Goal: Information Seeking & Learning: Learn about a topic

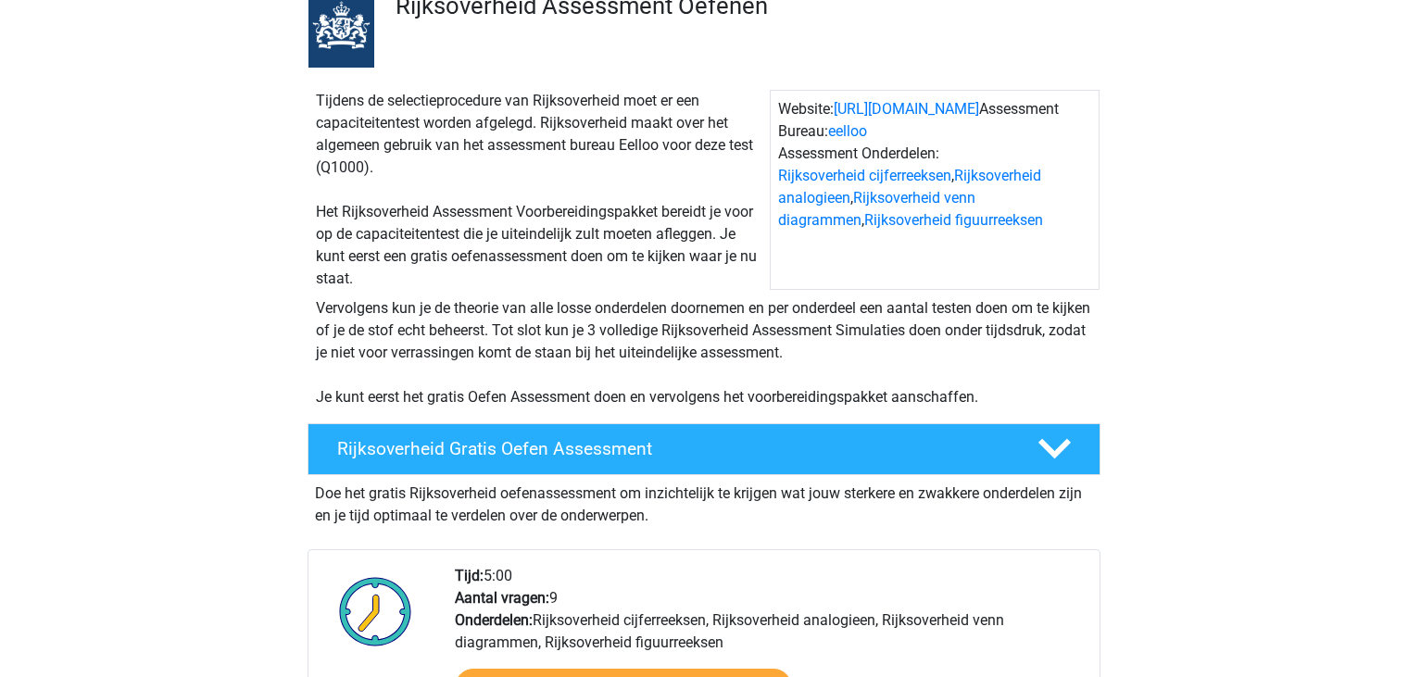
scroll to position [278, 0]
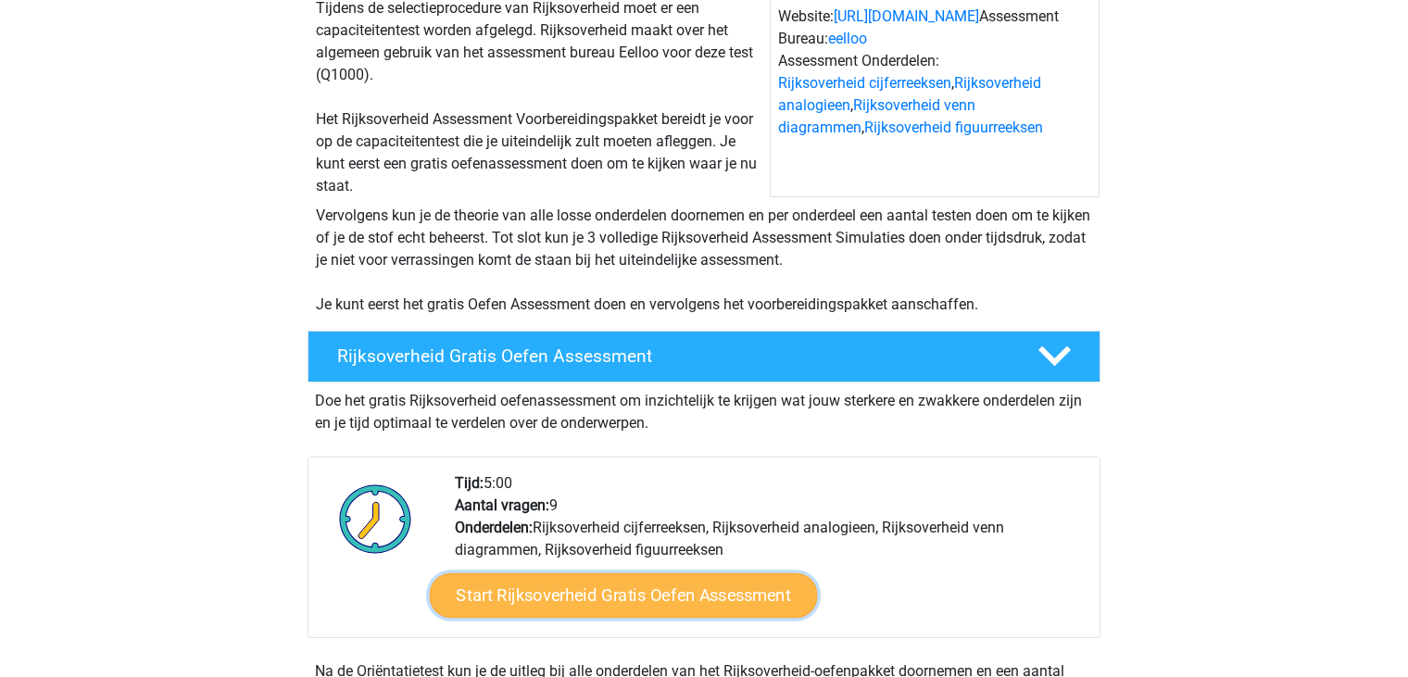
click at [692, 594] on link "Start Rijksoverheid Gratis Oefen Assessment" at bounding box center [624, 595] width 388 height 44
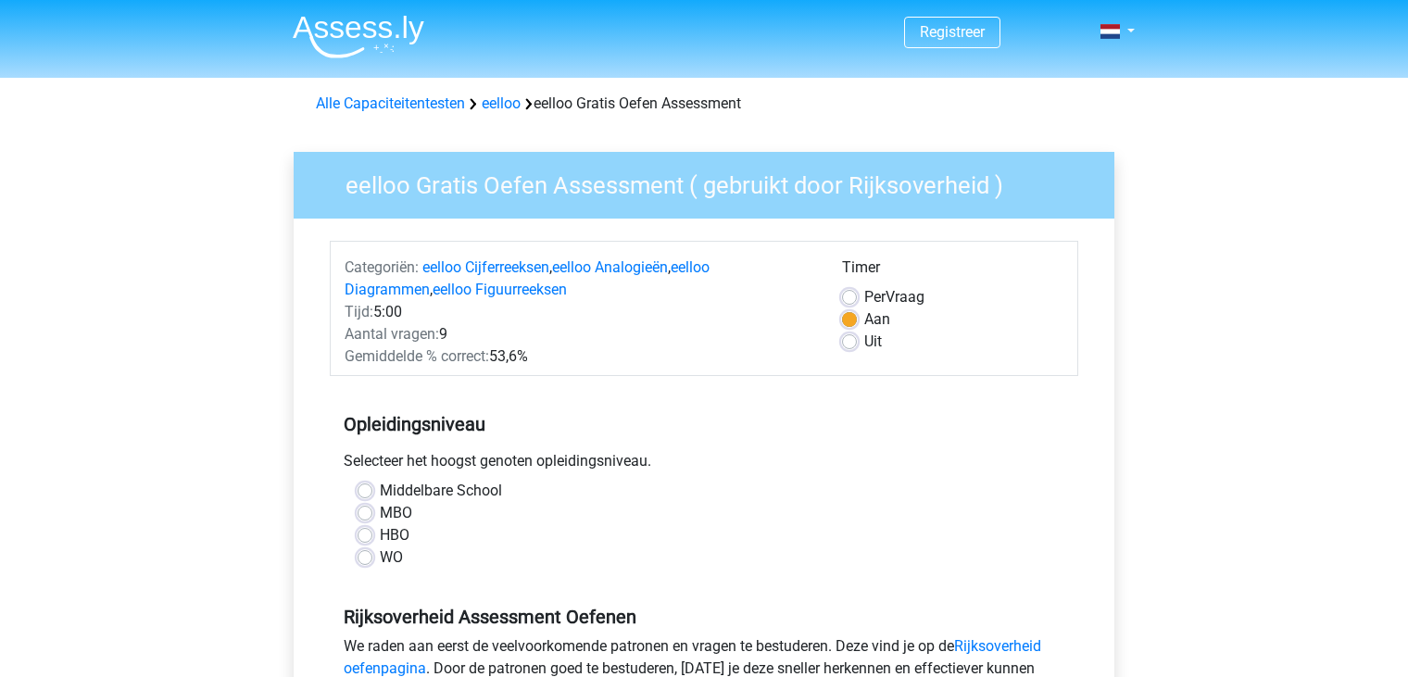
click at [371, 539] on div "HBO" at bounding box center [704, 535] width 693 height 22
click at [380, 537] on label "HBO" at bounding box center [395, 535] width 30 height 22
click at [363, 537] on input "HBO" at bounding box center [365, 533] width 15 height 19
radio input "true"
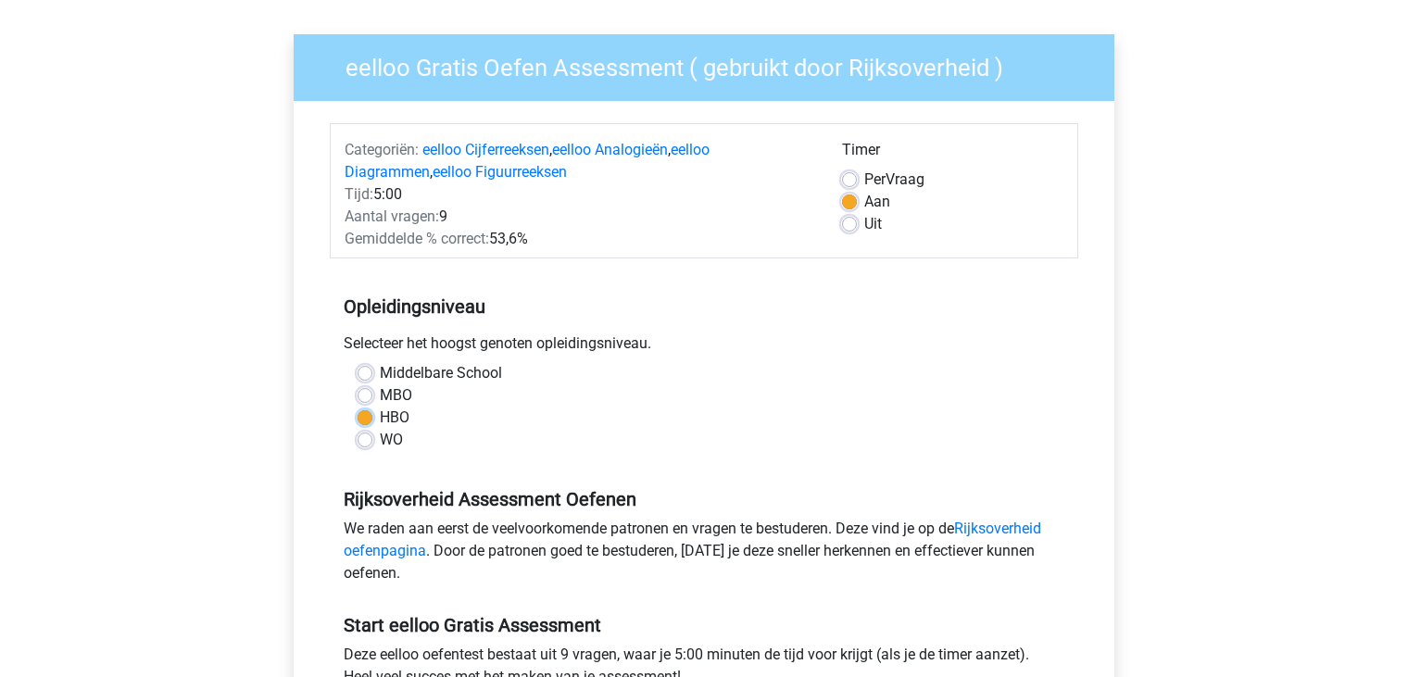
scroll to position [370, 0]
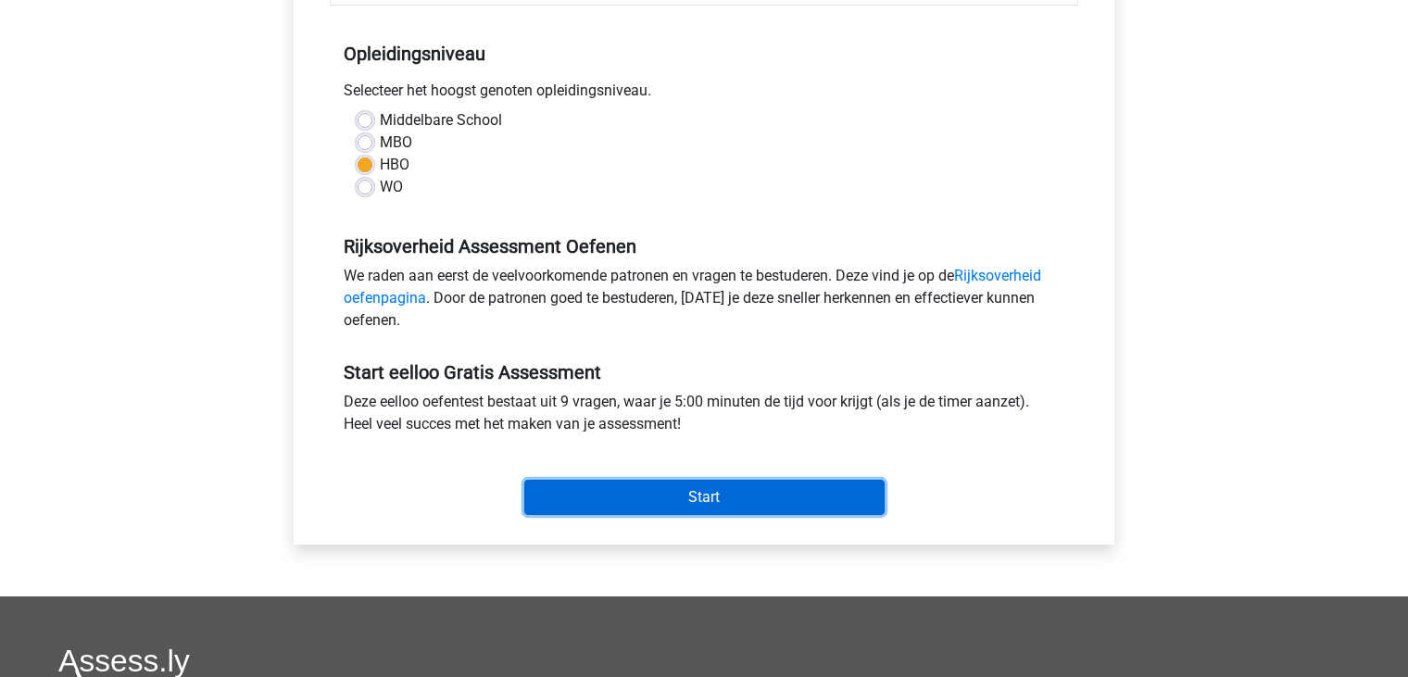
click at [663, 496] on input "Start" at bounding box center [704, 497] width 360 height 35
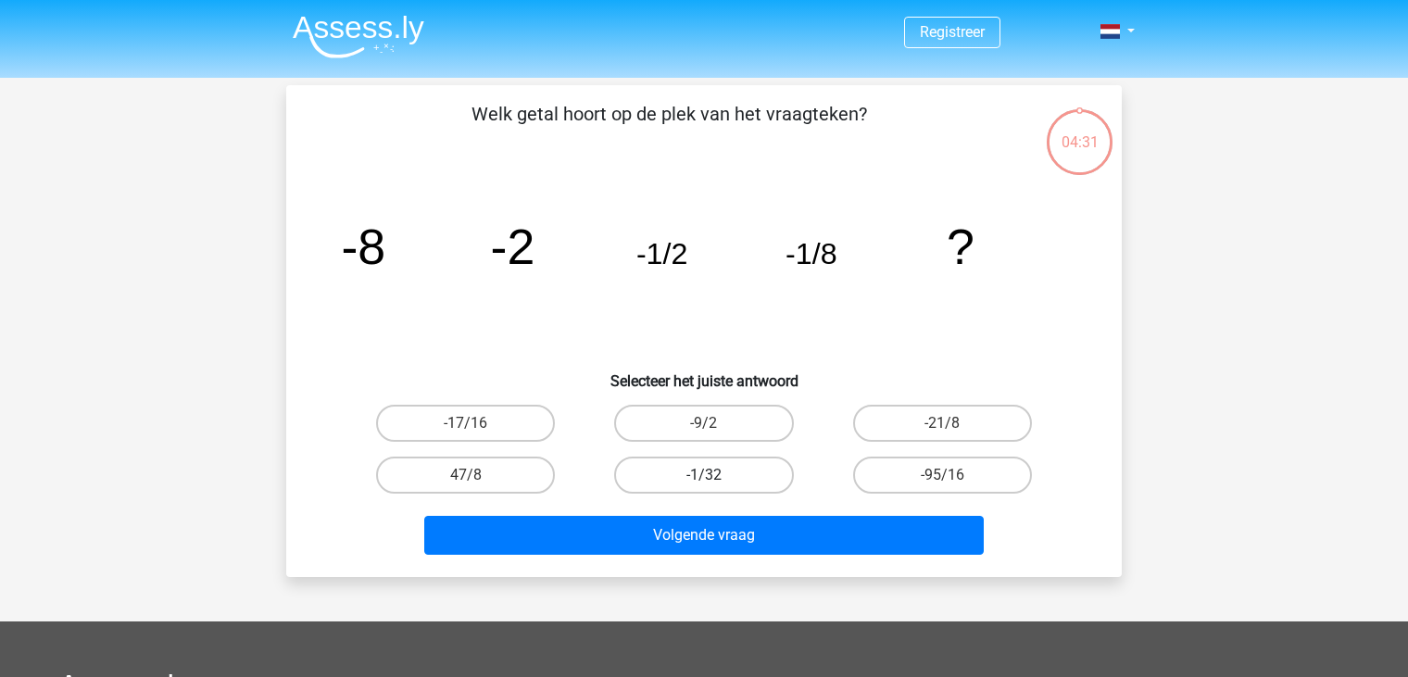
click at [732, 474] on label "-1/32" at bounding box center [703, 475] width 179 height 37
click at [716, 475] on input "-1/32" at bounding box center [710, 481] width 12 height 12
radio input "true"
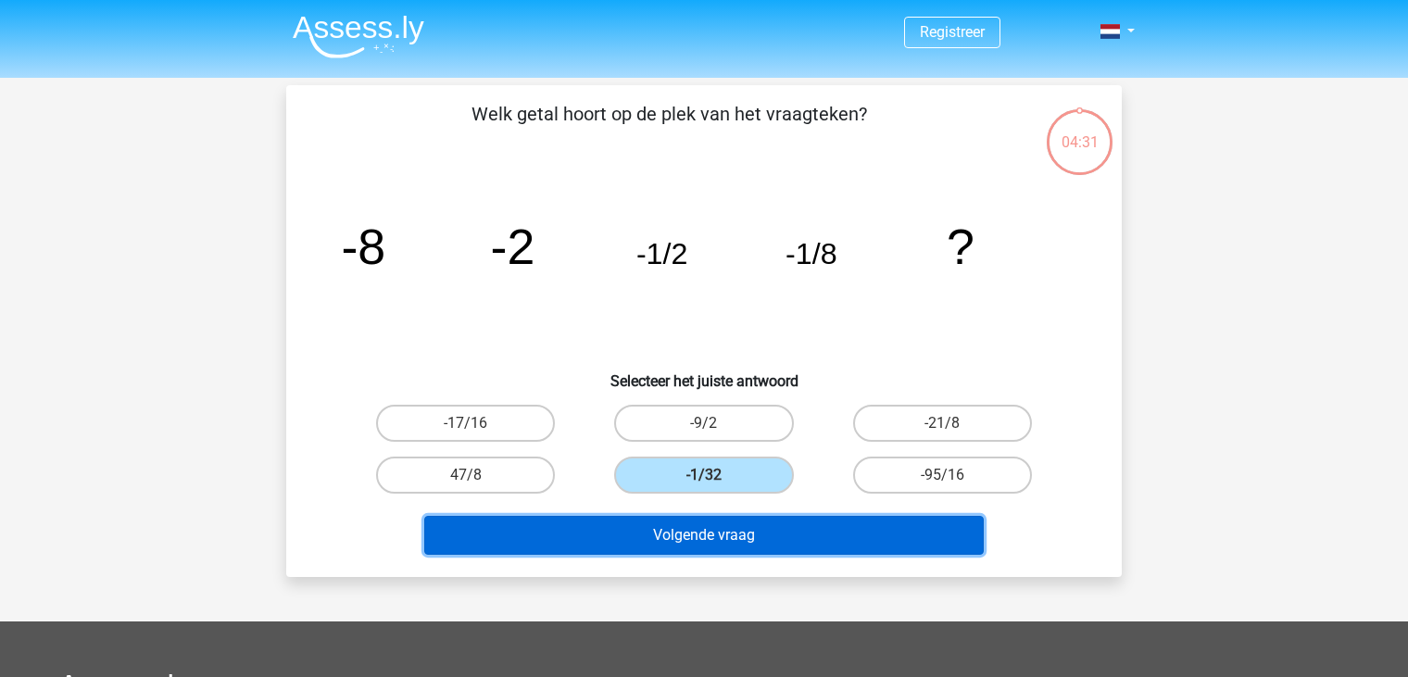
click at [763, 529] on button "Volgende vraag" at bounding box center [704, 535] width 560 height 39
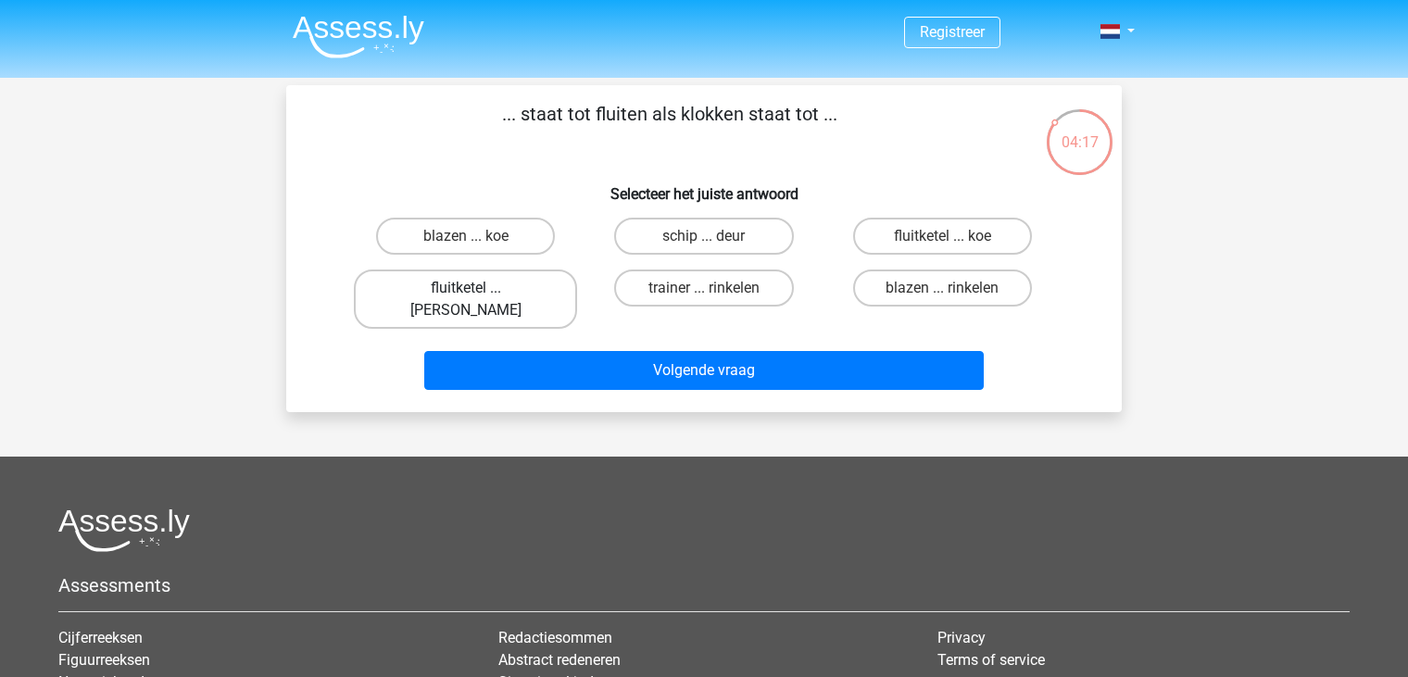
click at [514, 289] on label "fluitketel ... luiden" at bounding box center [465, 299] width 223 height 59
click at [478, 289] on input "fluitketel ... luiden" at bounding box center [472, 294] width 12 height 12
radio input "true"
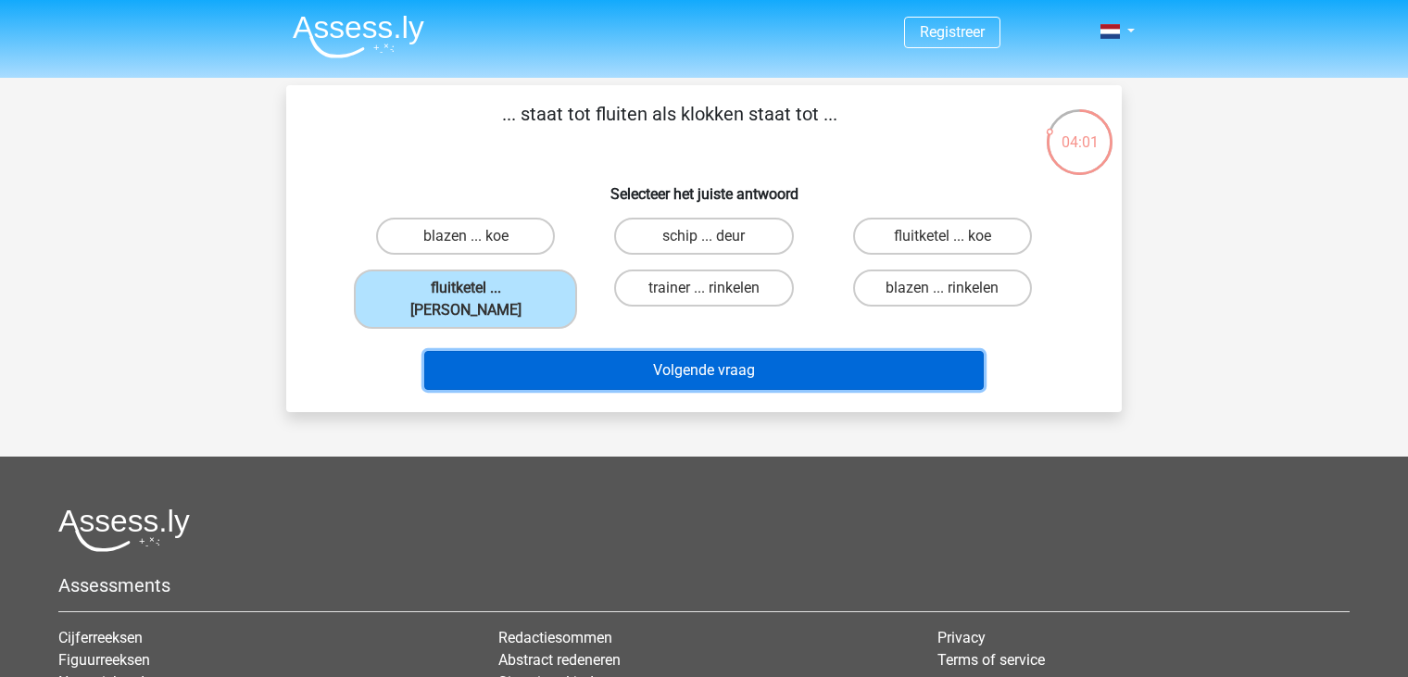
click at [566, 351] on button "Volgende vraag" at bounding box center [704, 370] width 560 height 39
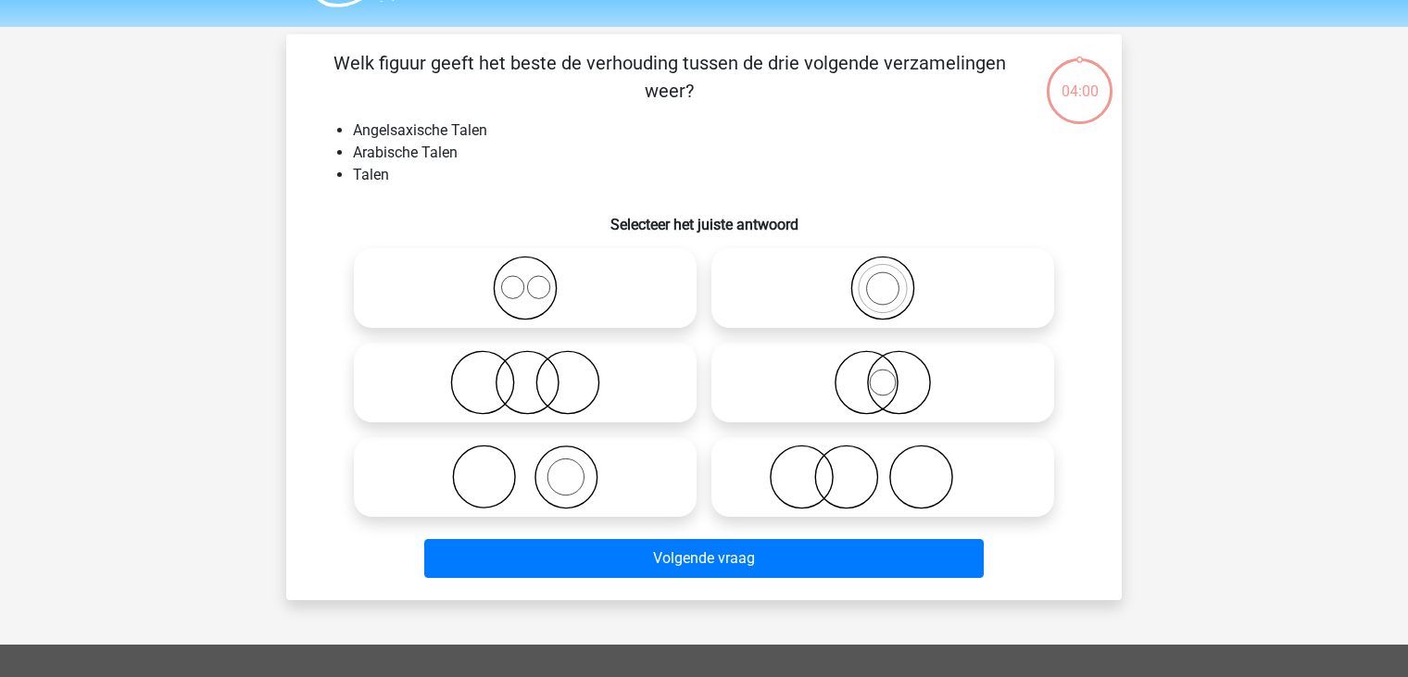
scroll to position [85, 0]
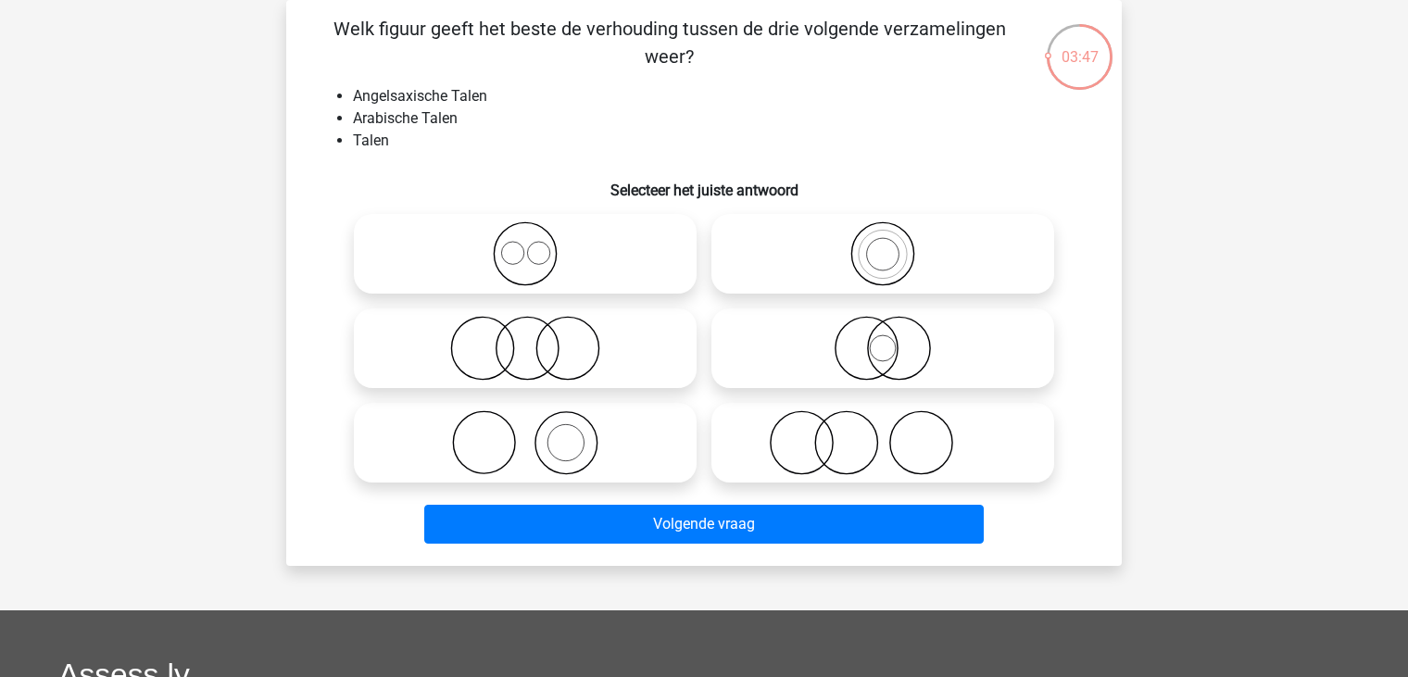
click at [536, 262] on icon at bounding box center [525, 253] width 328 height 65
click at [536, 245] on input "radio" at bounding box center [531, 238] width 12 height 12
radio input "true"
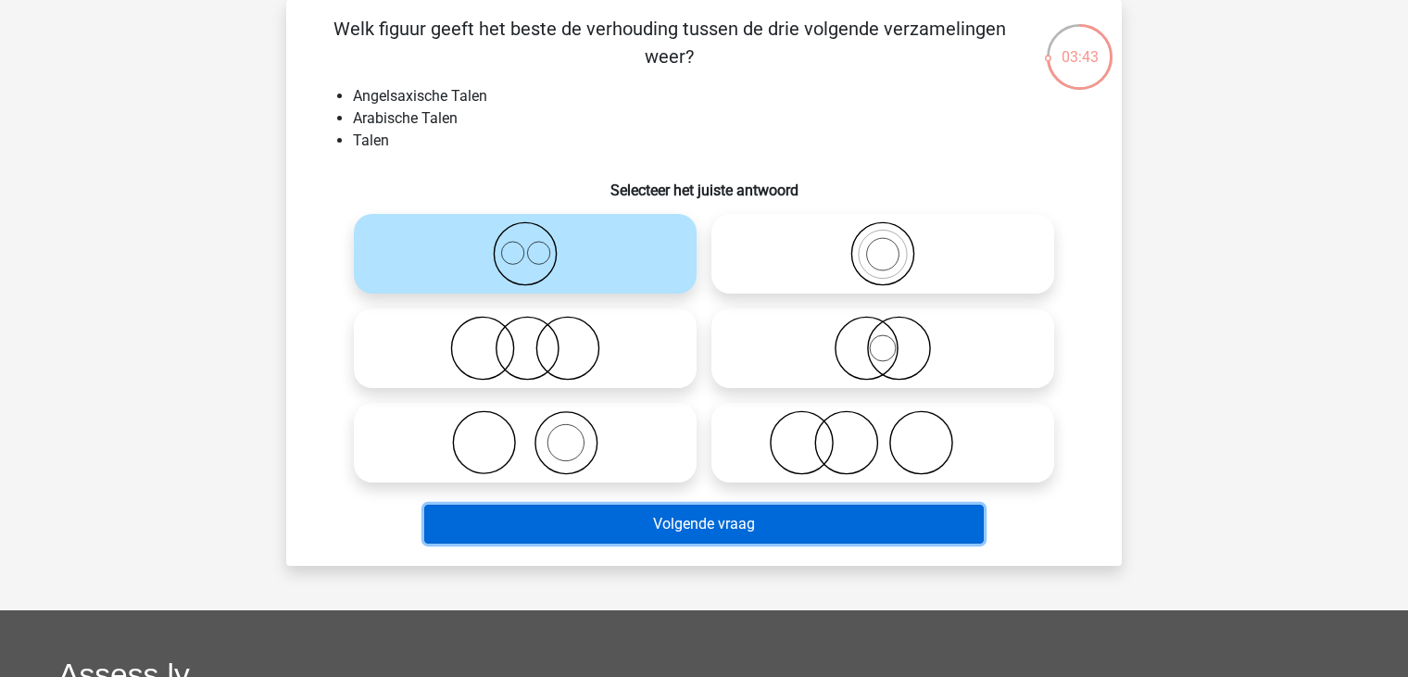
click at [706, 527] on button "Volgende vraag" at bounding box center [704, 524] width 560 height 39
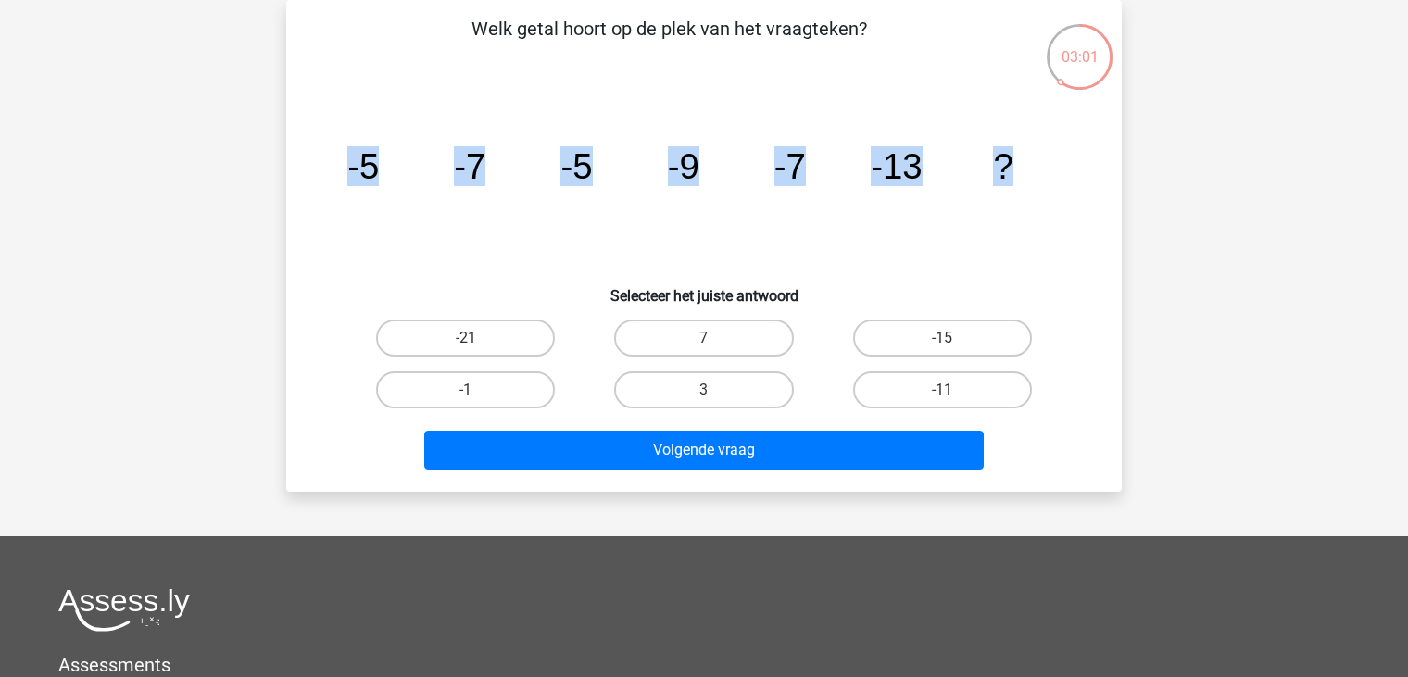
drag, startPoint x: 332, startPoint y: 164, endPoint x: 1016, endPoint y: 167, distance: 683.5
click at [1016, 167] on icon "image/svg+xml -5 -7 -5 -9 -7 -13 ?" at bounding box center [704, 178] width 746 height 187
copy g "-5 -7 -5 -9 -7 -13 ?"
click at [935, 396] on label "-11" at bounding box center [942, 389] width 179 height 37
click at [942, 396] on input "-11" at bounding box center [948, 396] width 12 height 12
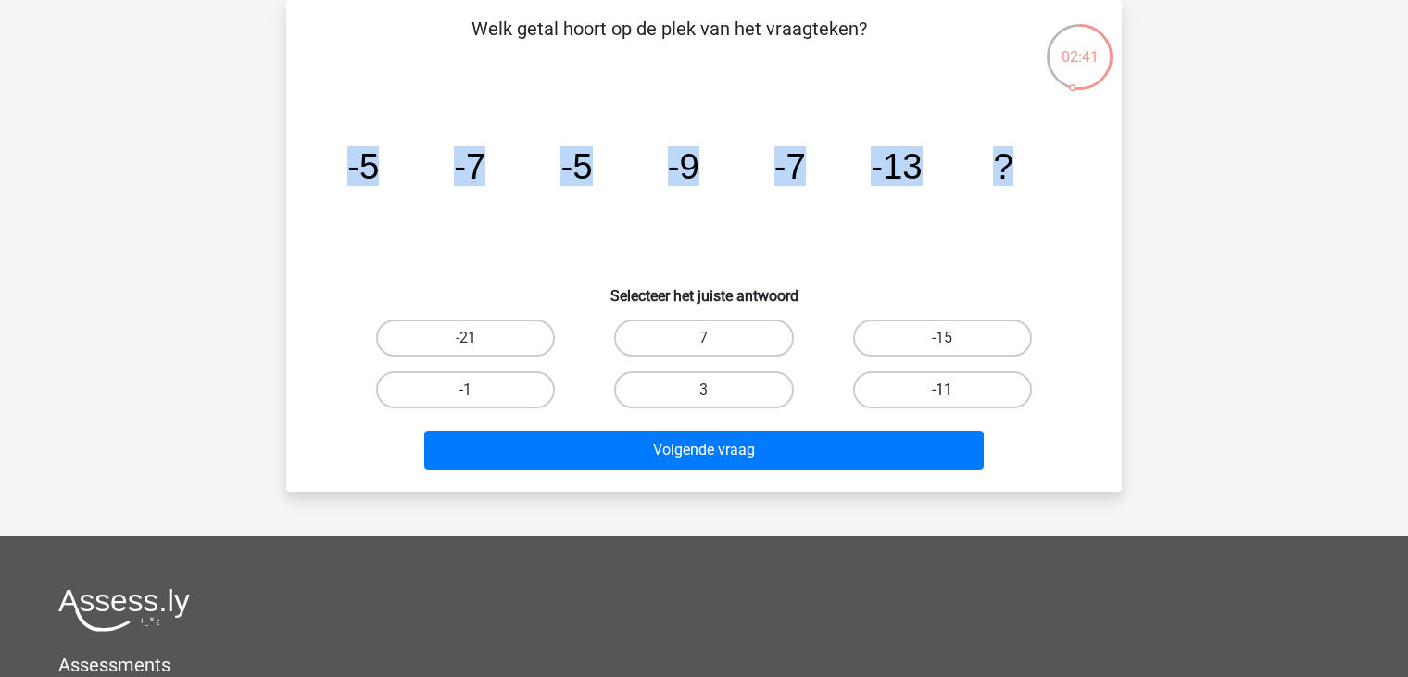
radio input "true"
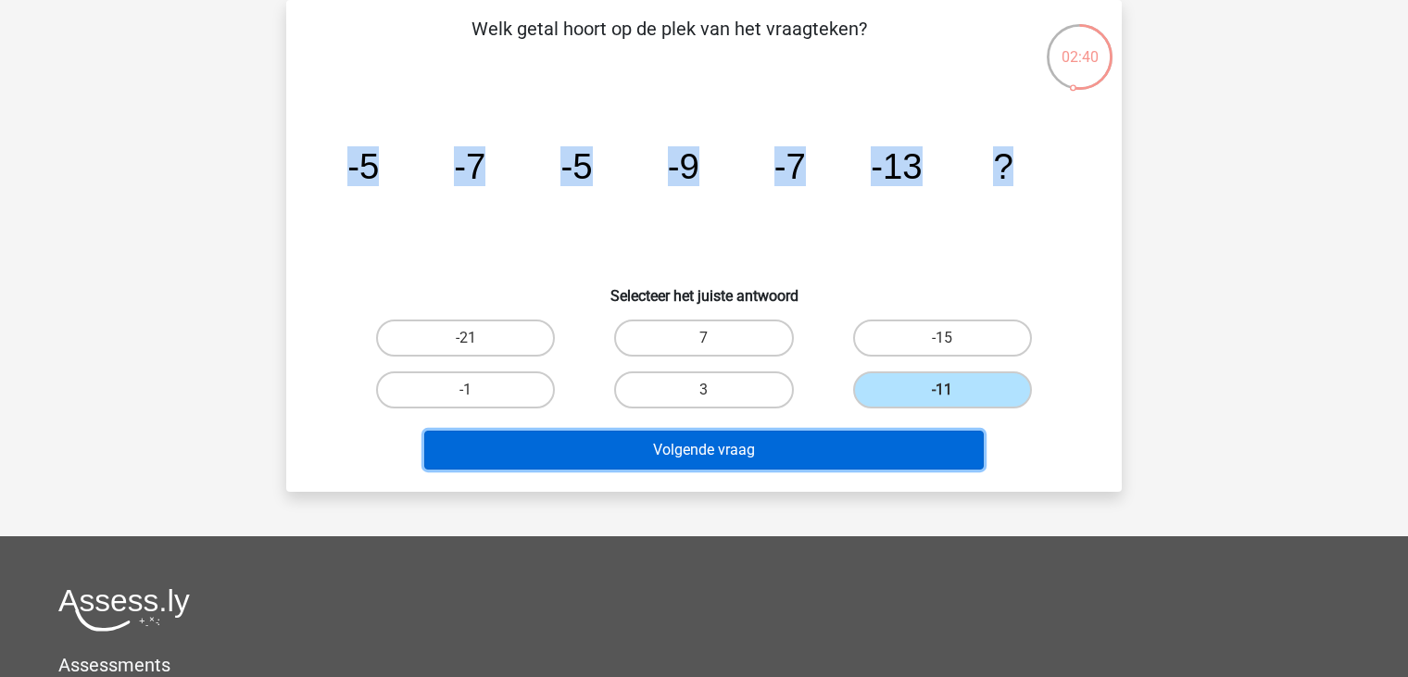
click at [937, 448] on button "Volgende vraag" at bounding box center [704, 450] width 560 height 39
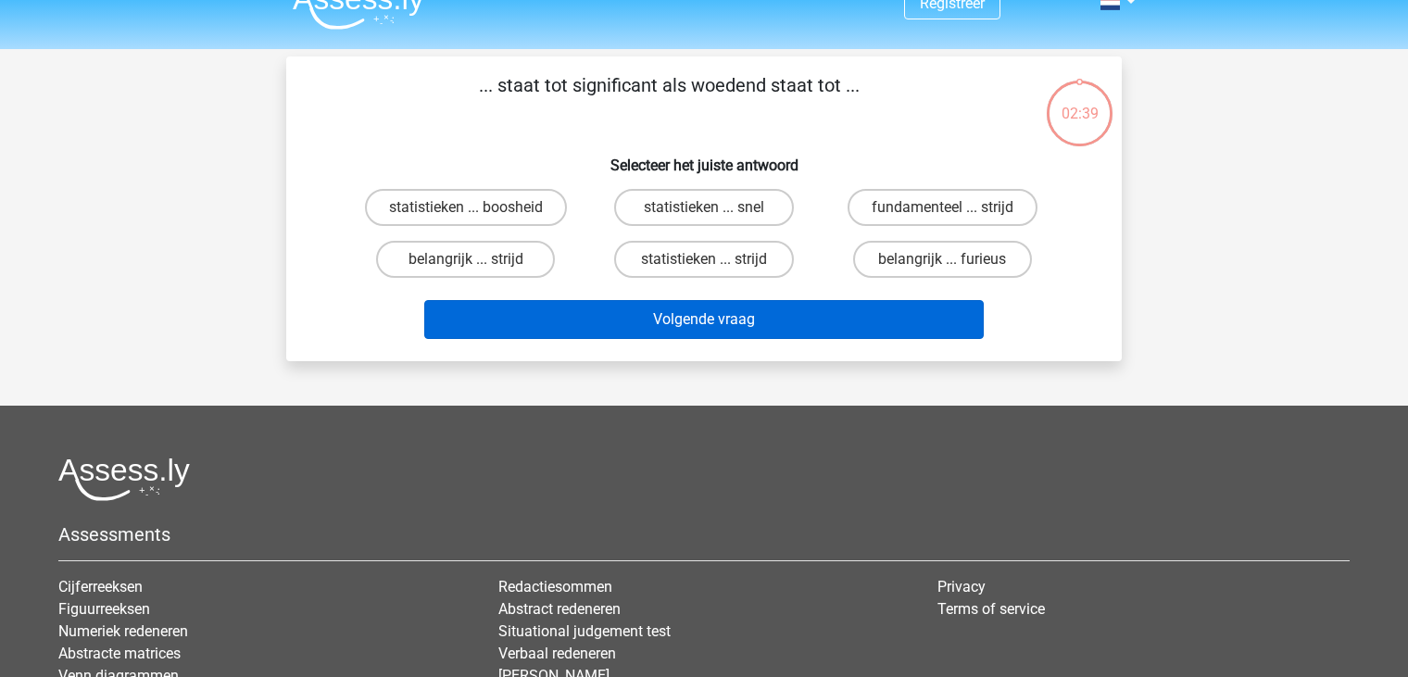
scroll to position [0, 0]
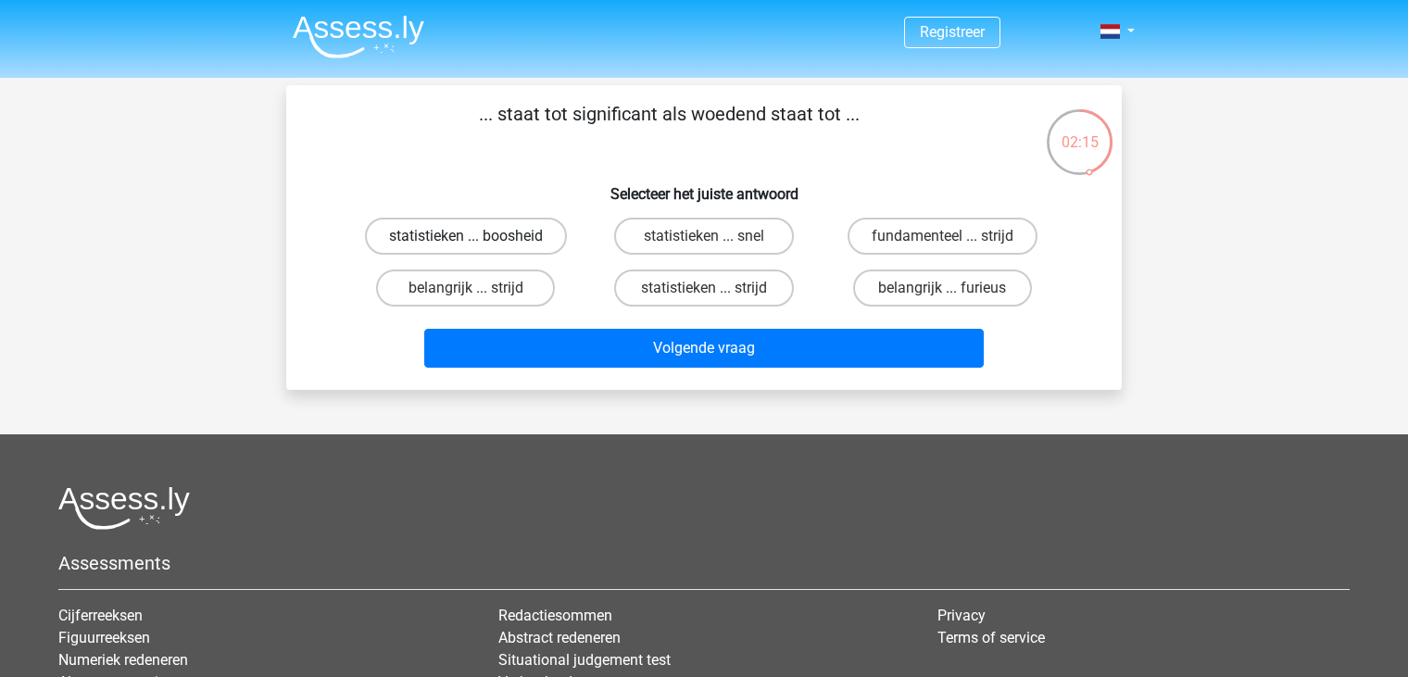
click at [504, 232] on label "statistieken ... boosheid" at bounding box center [466, 236] width 202 height 37
click at [478, 236] on input "statistieken ... boosheid" at bounding box center [472, 242] width 12 height 12
radio input "true"
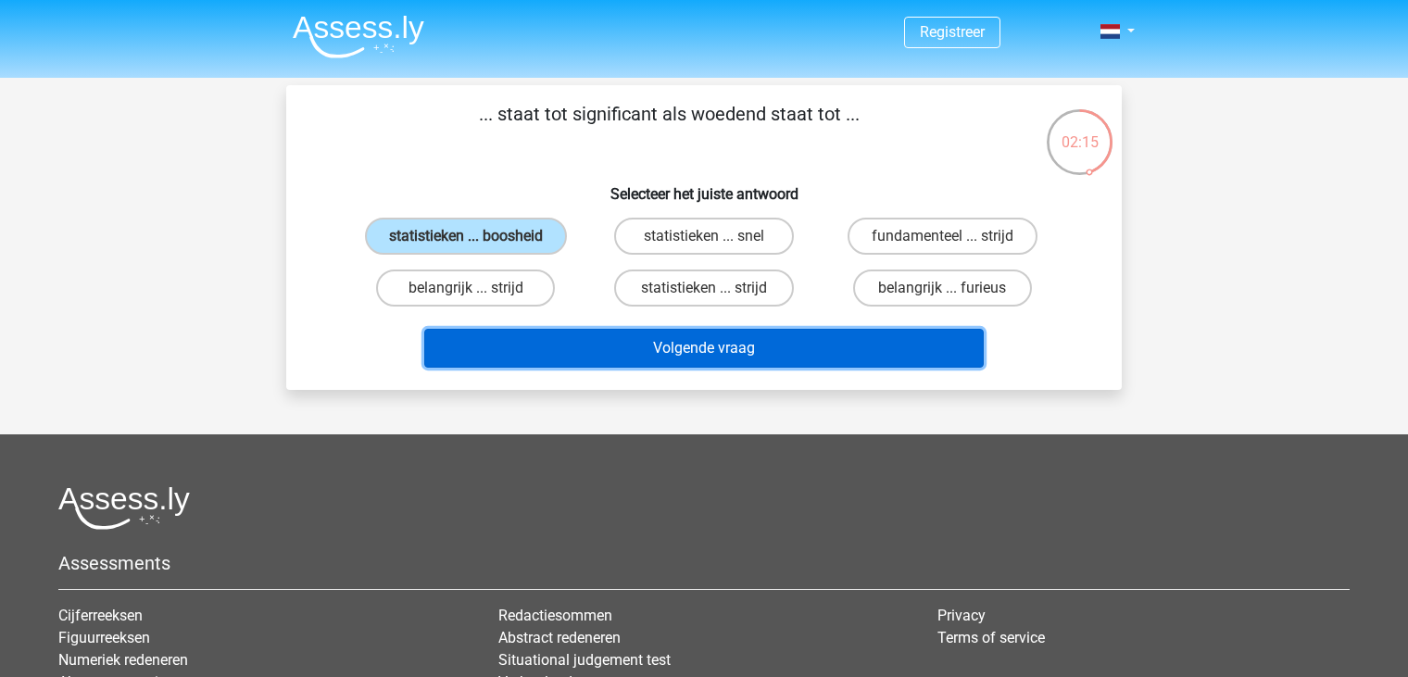
click at [595, 344] on button "Volgende vraag" at bounding box center [704, 348] width 560 height 39
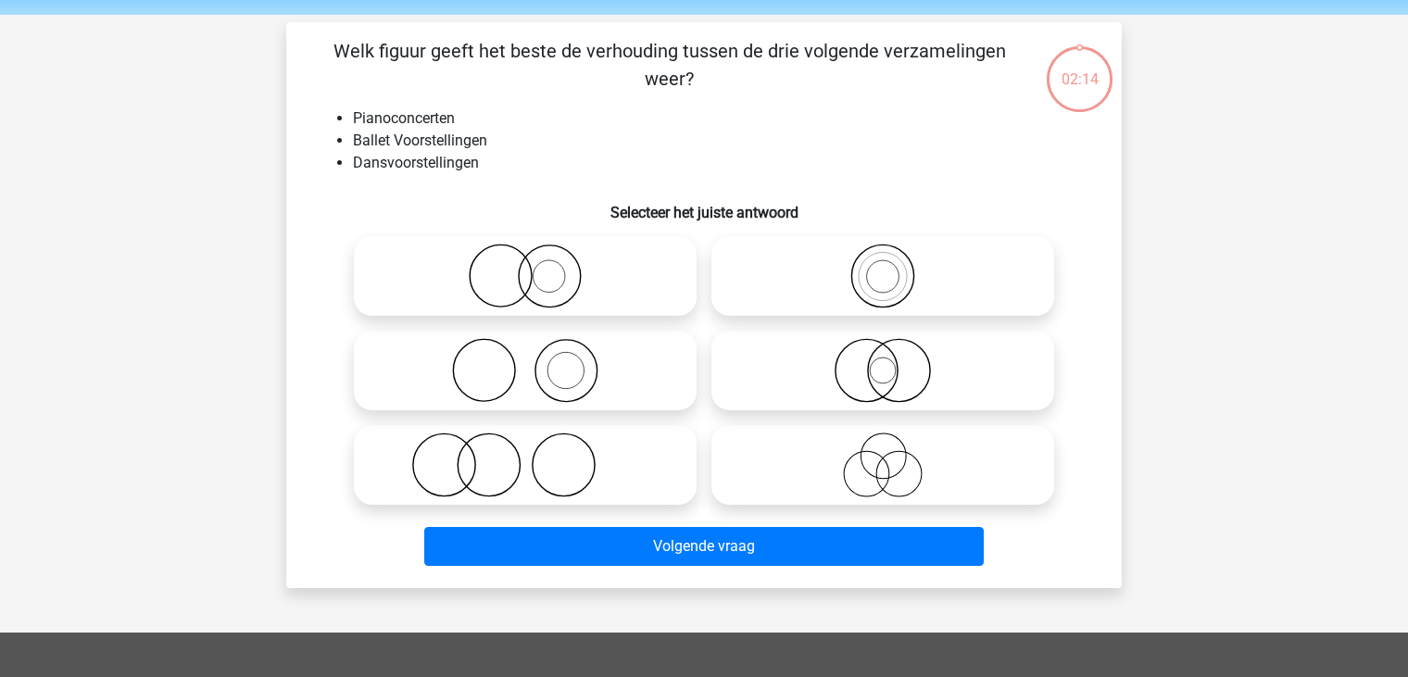
scroll to position [85, 0]
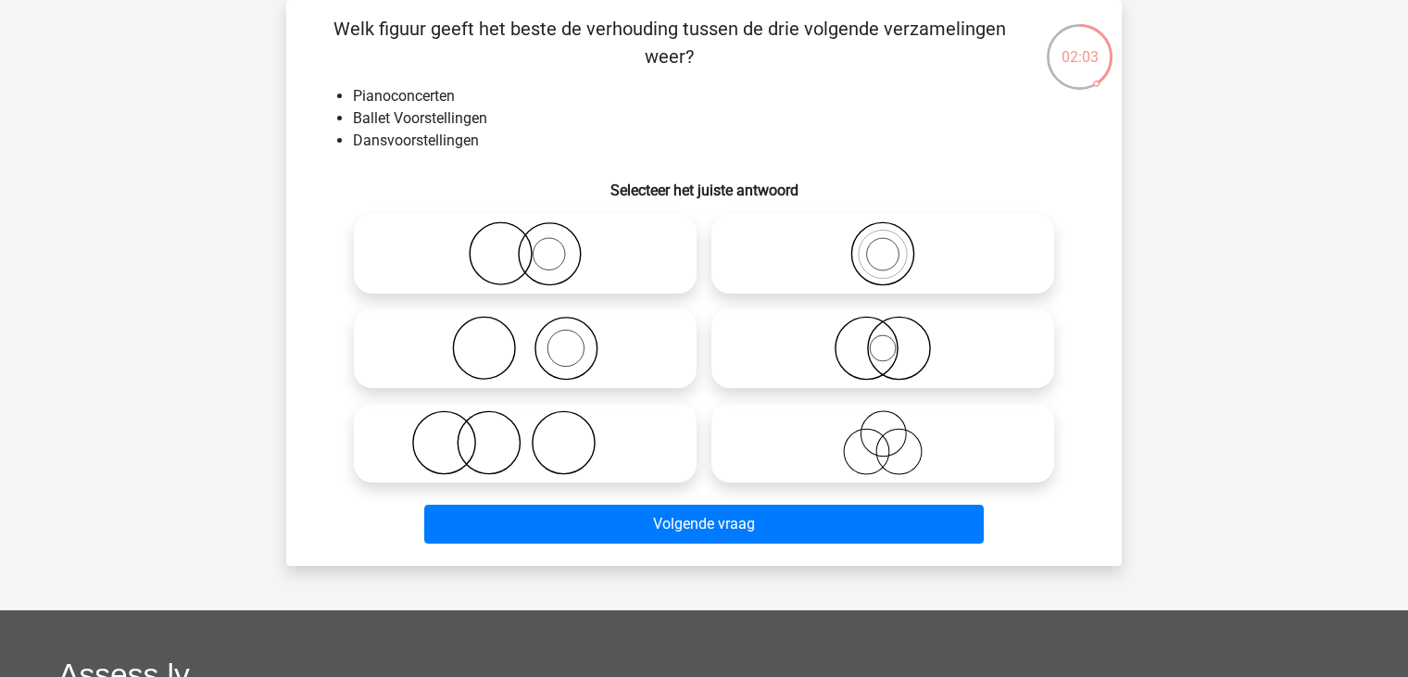
click at [536, 262] on icon at bounding box center [525, 253] width 328 height 65
click at [536, 245] on input "radio" at bounding box center [531, 238] width 12 height 12
radio input "true"
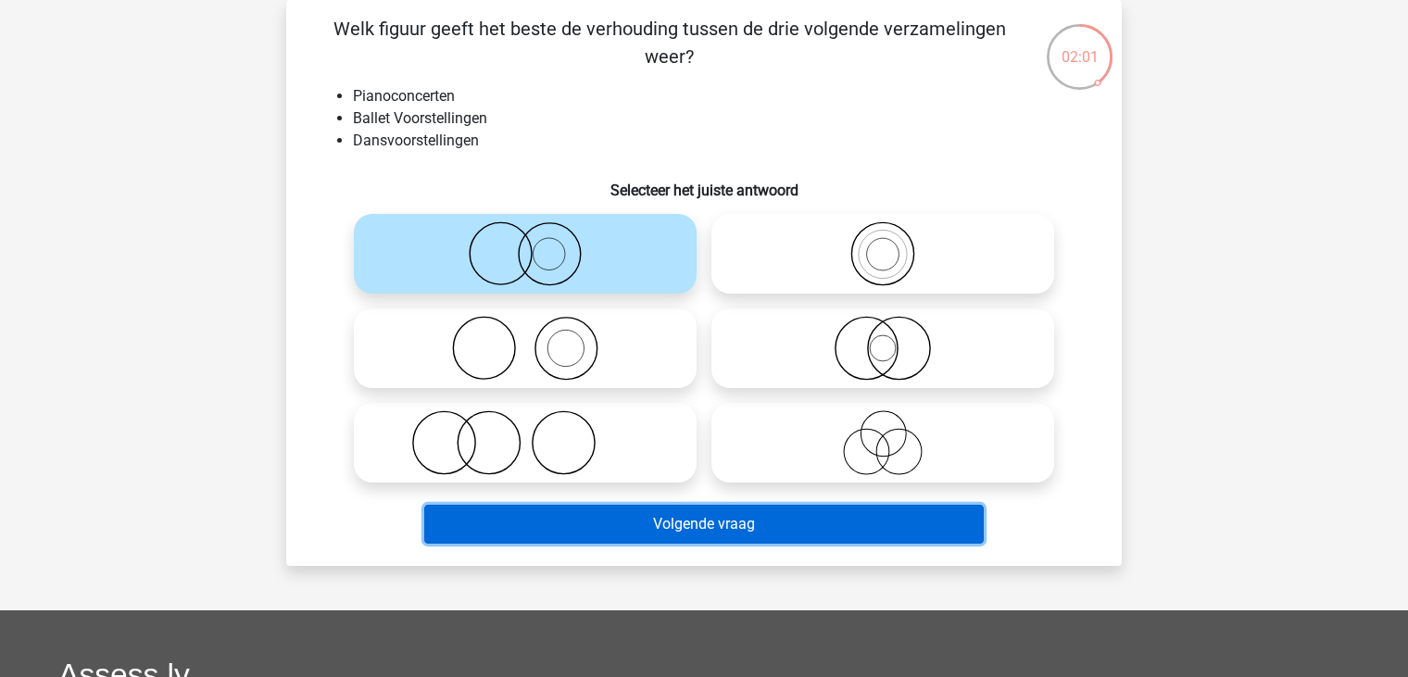
click at [746, 521] on button "Volgende vraag" at bounding box center [704, 524] width 560 height 39
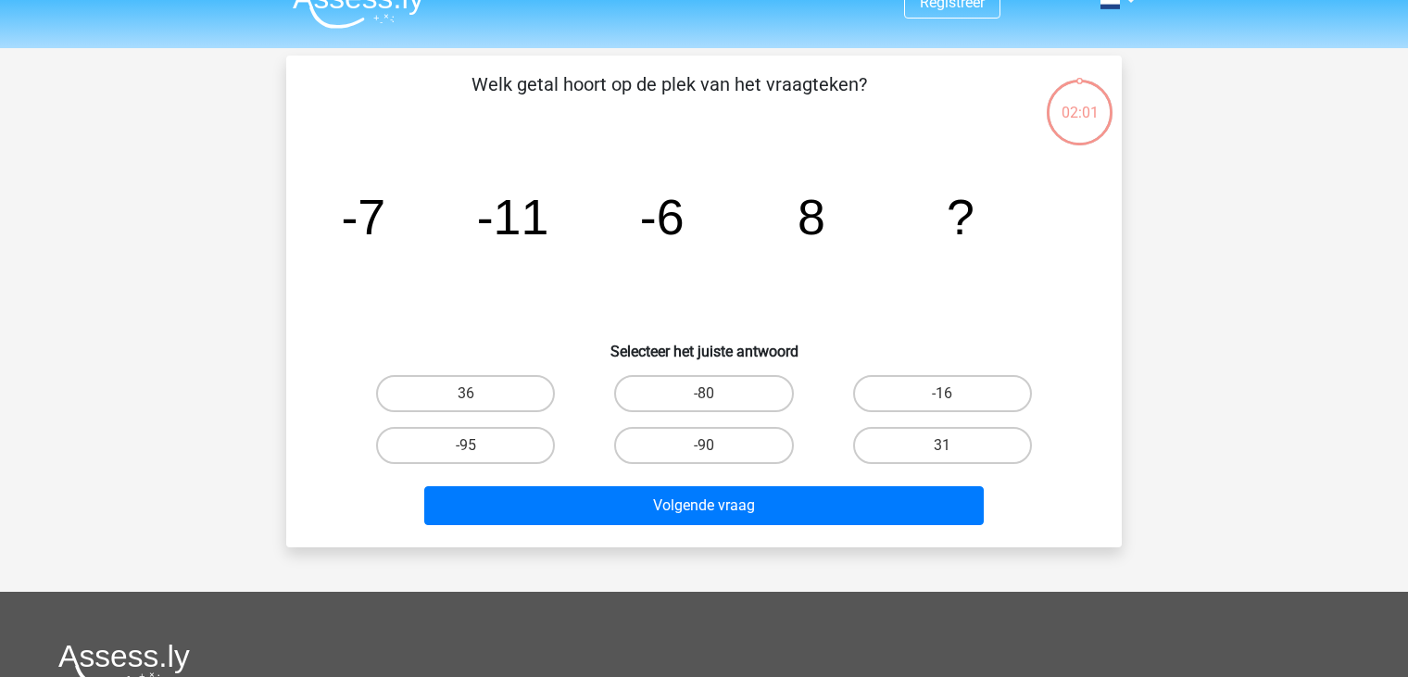
scroll to position [0, 0]
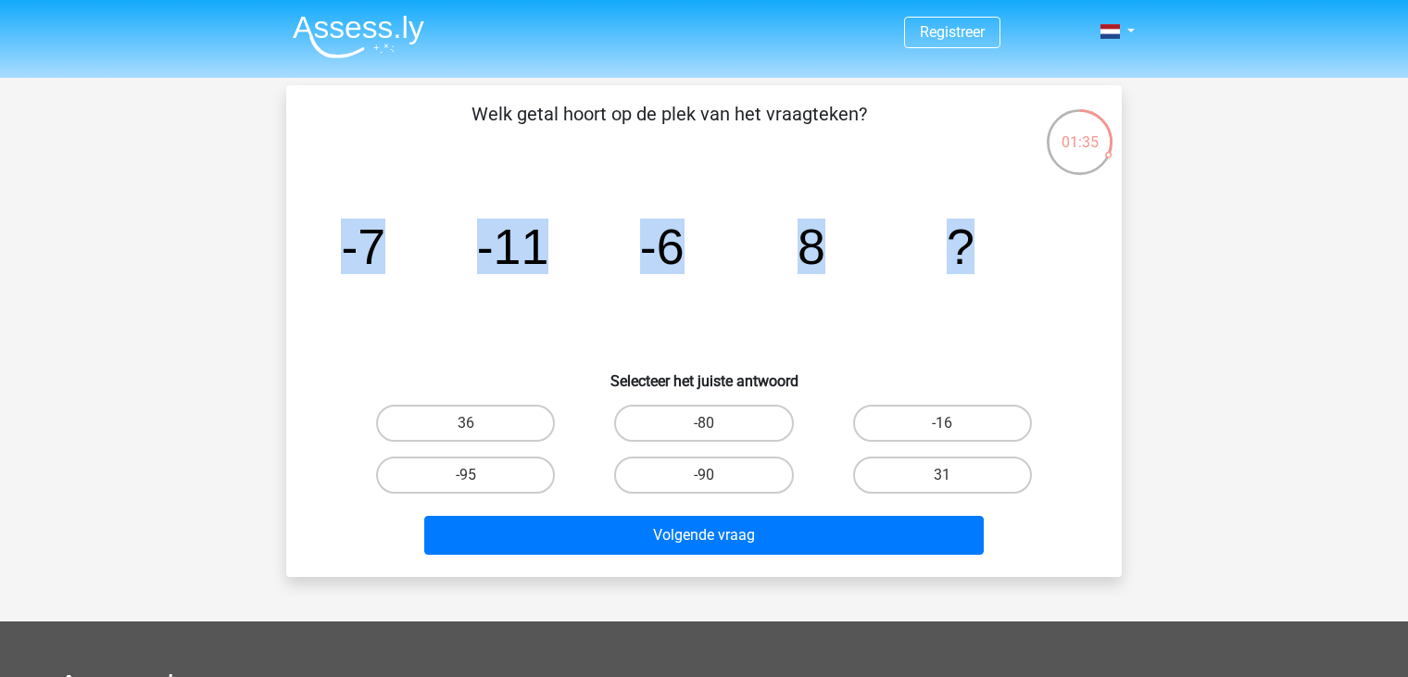
drag, startPoint x: 340, startPoint y: 232, endPoint x: 1022, endPoint y: 226, distance: 682.6
click at [1025, 224] on icon "image/svg+xml -7 -11 -6 8 ?" at bounding box center [704, 263] width 746 height 187
copy g "-7 -11 -6 8 ?"
click at [910, 470] on label "31" at bounding box center [942, 475] width 179 height 37
click at [942, 475] on input "31" at bounding box center [948, 481] width 12 height 12
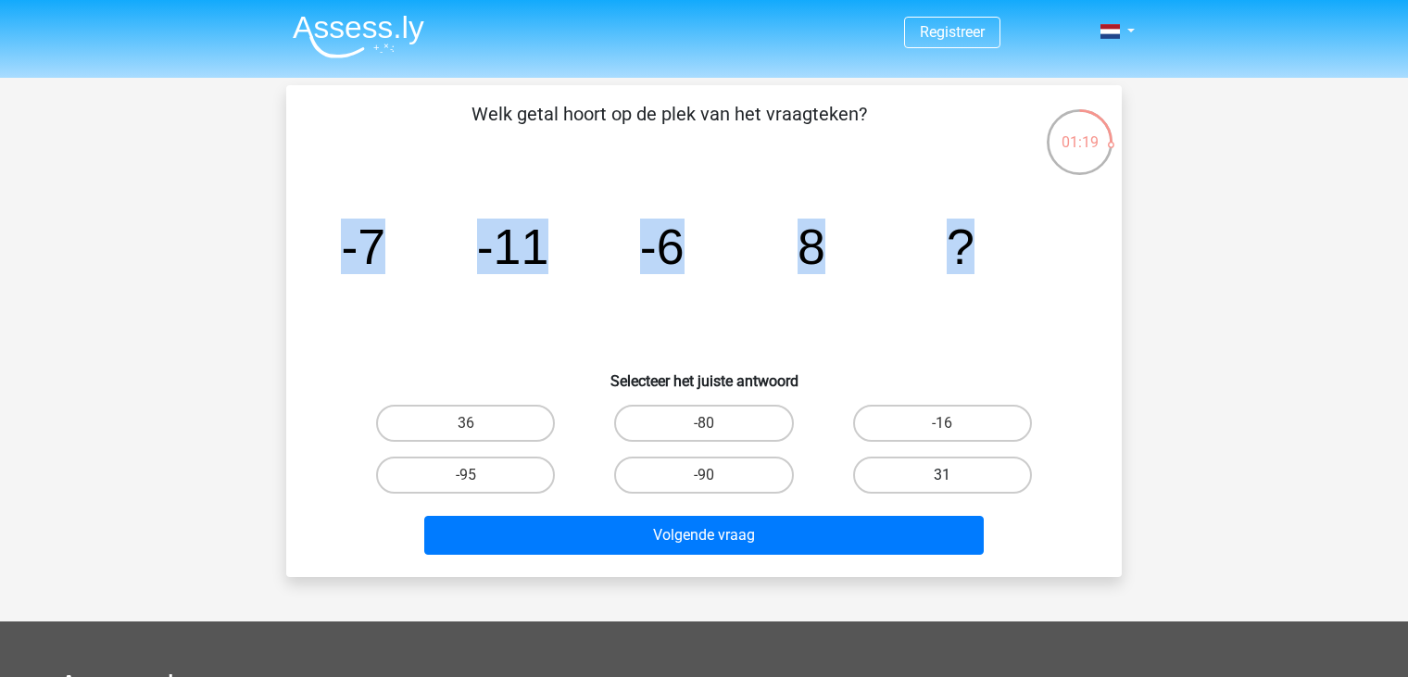
radio input "true"
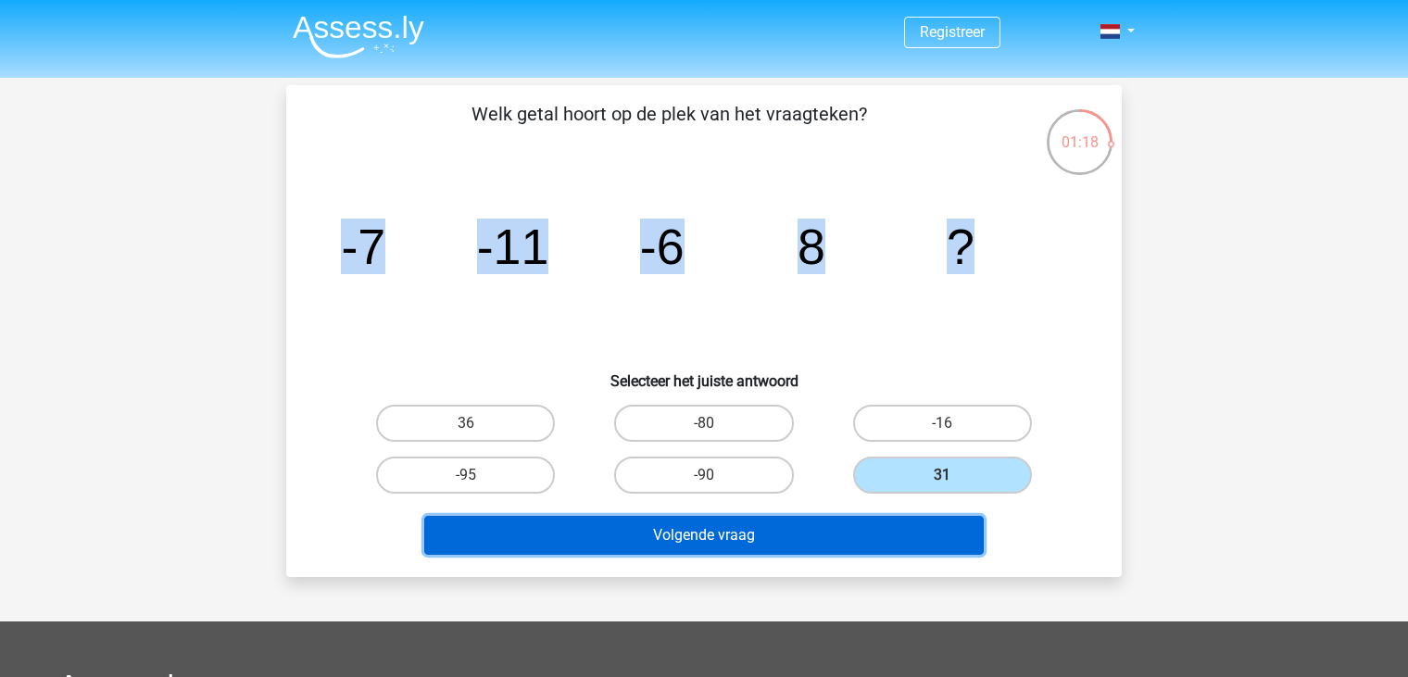
click at [901, 537] on button "Volgende vraag" at bounding box center [704, 535] width 560 height 39
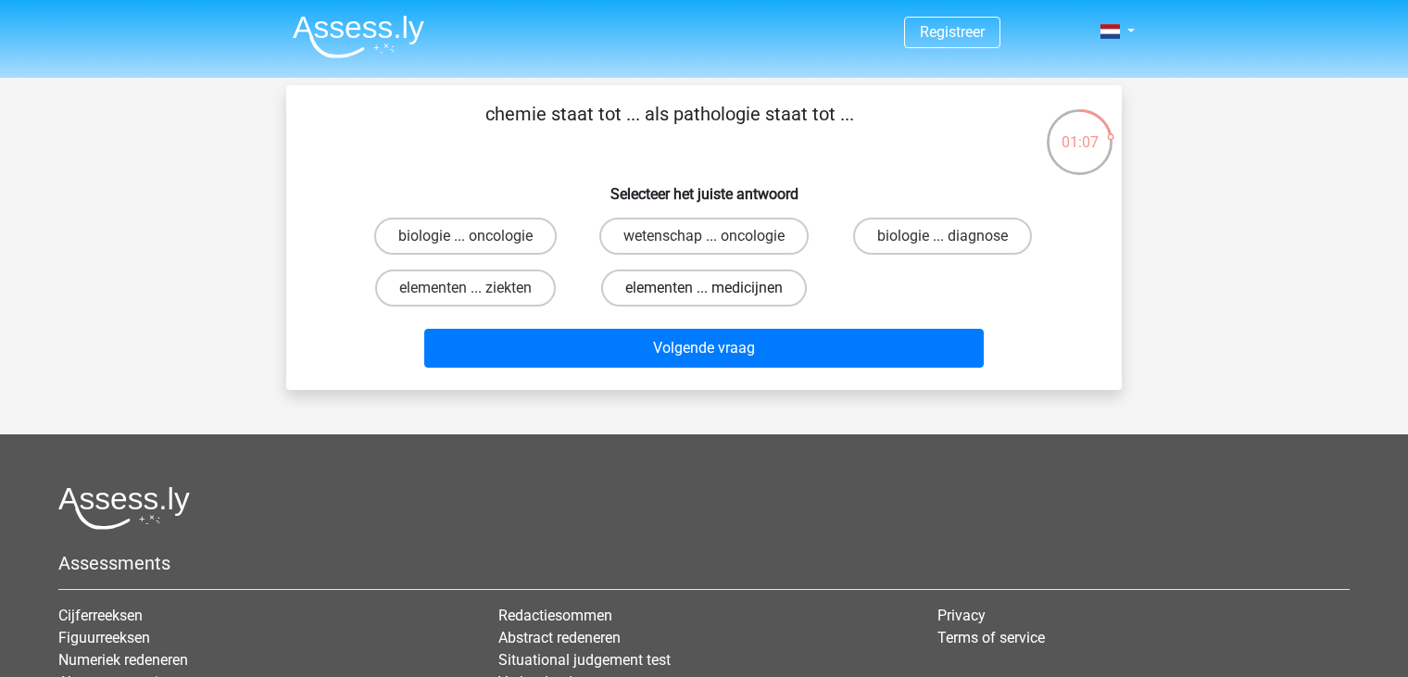
click at [661, 289] on label "elementen ... medicijnen" at bounding box center [704, 288] width 206 height 37
click at [704, 289] on input "elementen ... medicijnen" at bounding box center [710, 294] width 12 height 12
radio input "true"
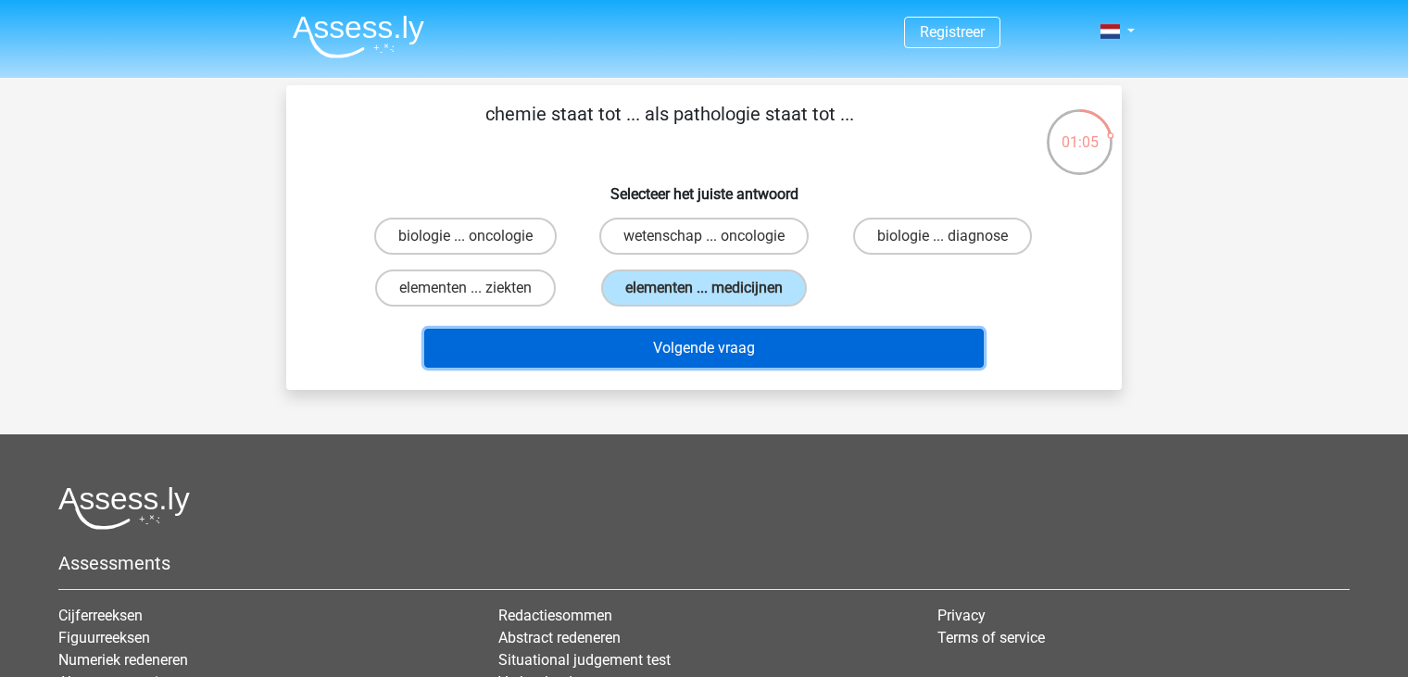
click at [694, 352] on button "Volgende vraag" at bounding box center [704, 348] width 560 height 39
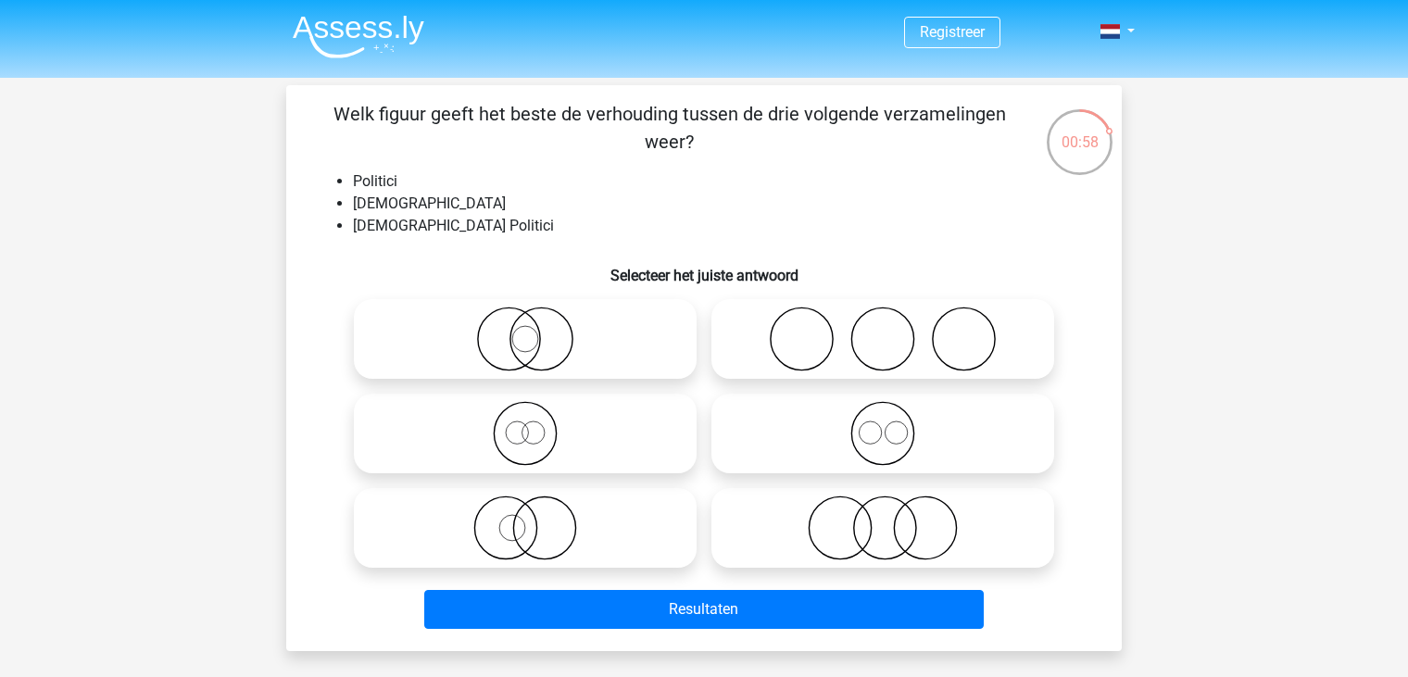
click at [504, 415] on icon at bounding box center [525, 433] width 328 height 65
click at [525, 415] on input "radio" at bounding box center [531, 418] width 12 height 12
radio input "true"
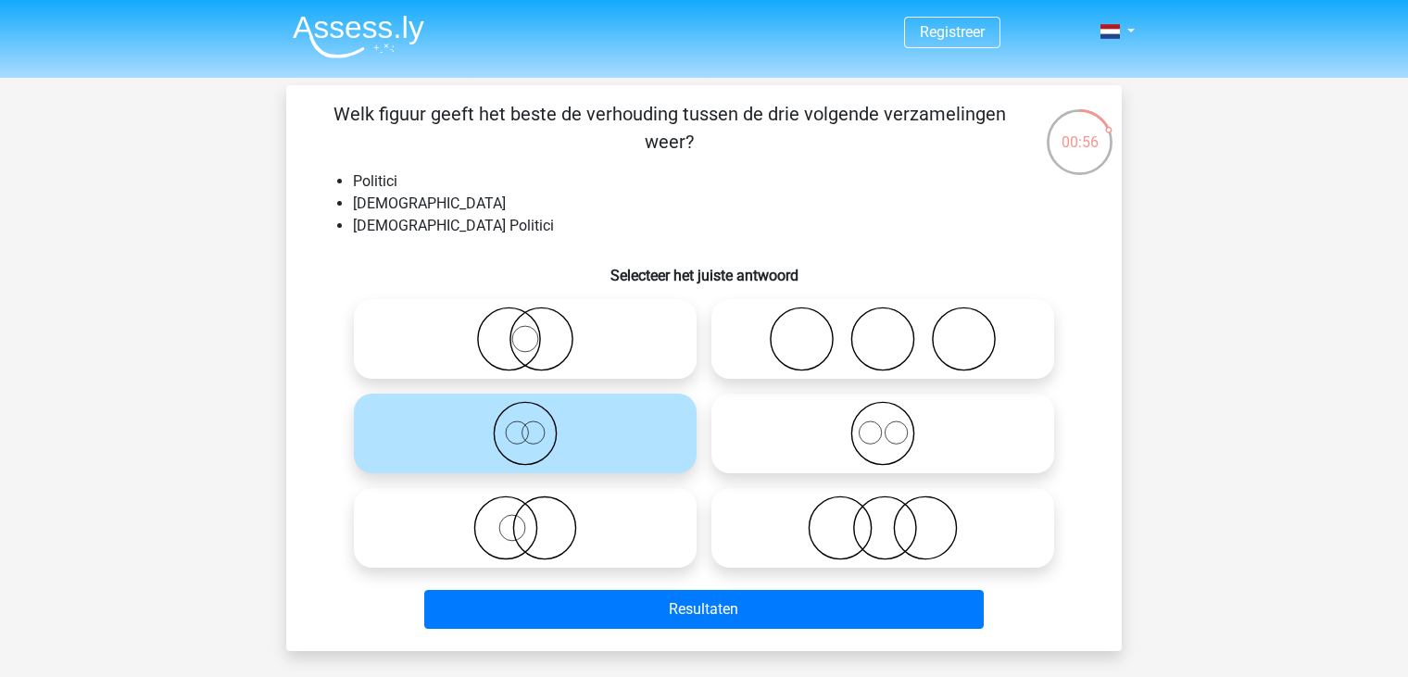
click at [586, 445] on icon at bounding box center [525, 433] width 328 height 65
click at [537, 424] on input "radio" at bounding box center [531, 418] width 12 height 12
click at [566, 531] on icon at bounding box center [525, 528] width 328 height 65
click at [537, 519] on input "radio" at bounding box center [531, 513] width 12 height 12
radio input "true"
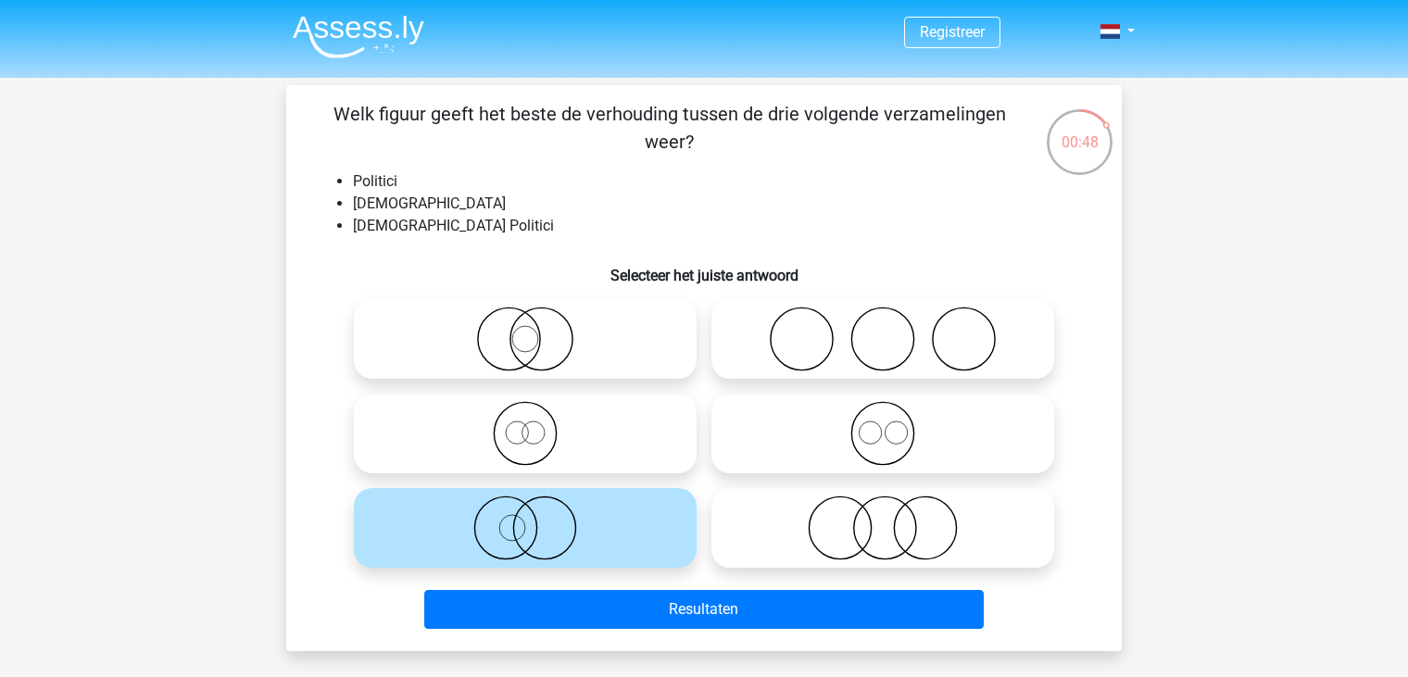
click at [468, 227] on li "Nederlandse Politici" at bounding box center [722, 226] width 739 height 22
click at [598, 325] on icon at bounding box center [525, 339] width 328 height 65
click at [537, 325] on input "radio" at bounding box center [531, 324] width 12 height 12
radio input "true"
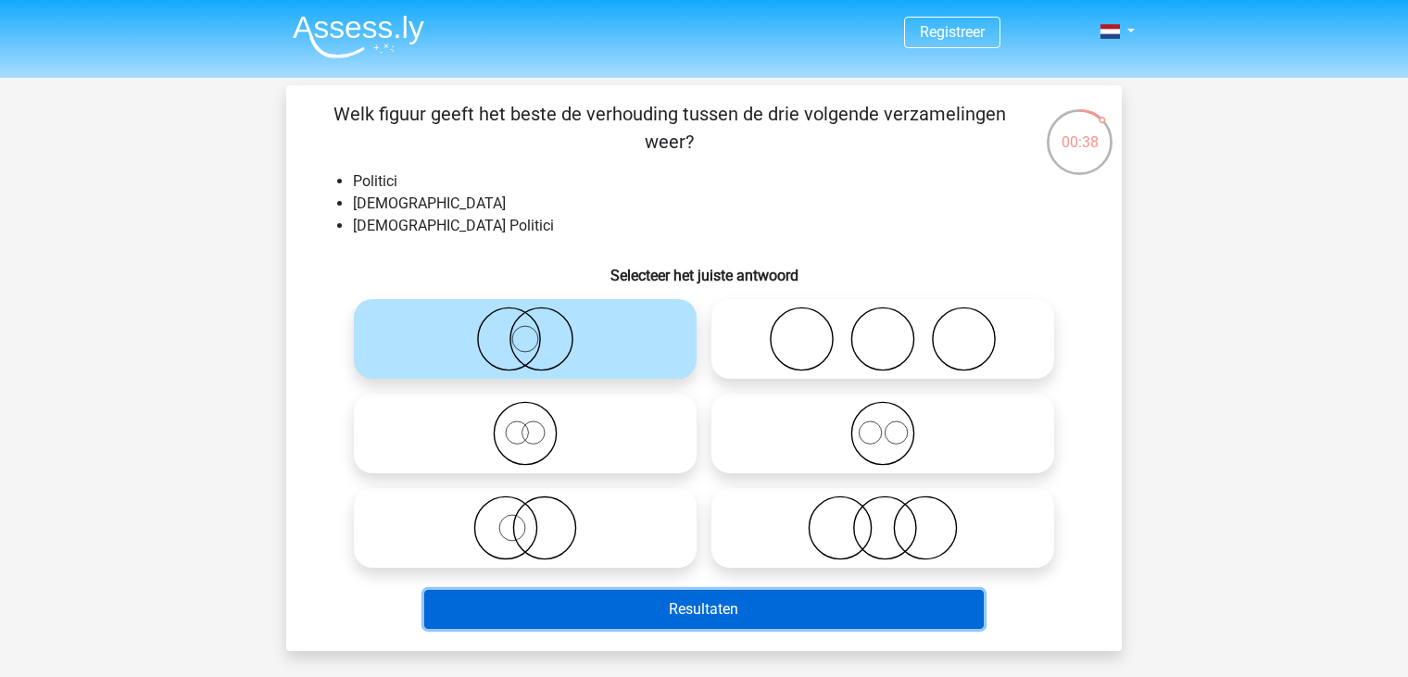
click at [630, 624] on button "Resultaten" at bounding box center [704, 609] width 560 height 39
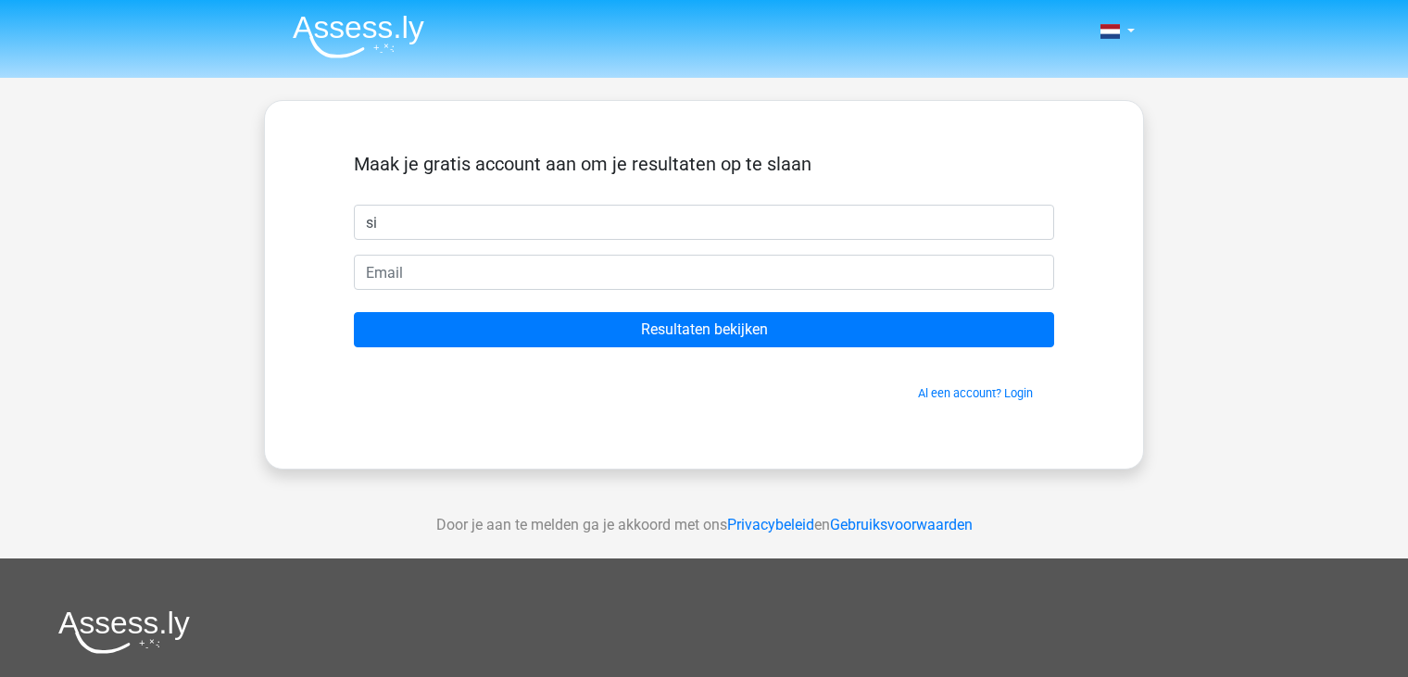
type input "s"
type input "siem"
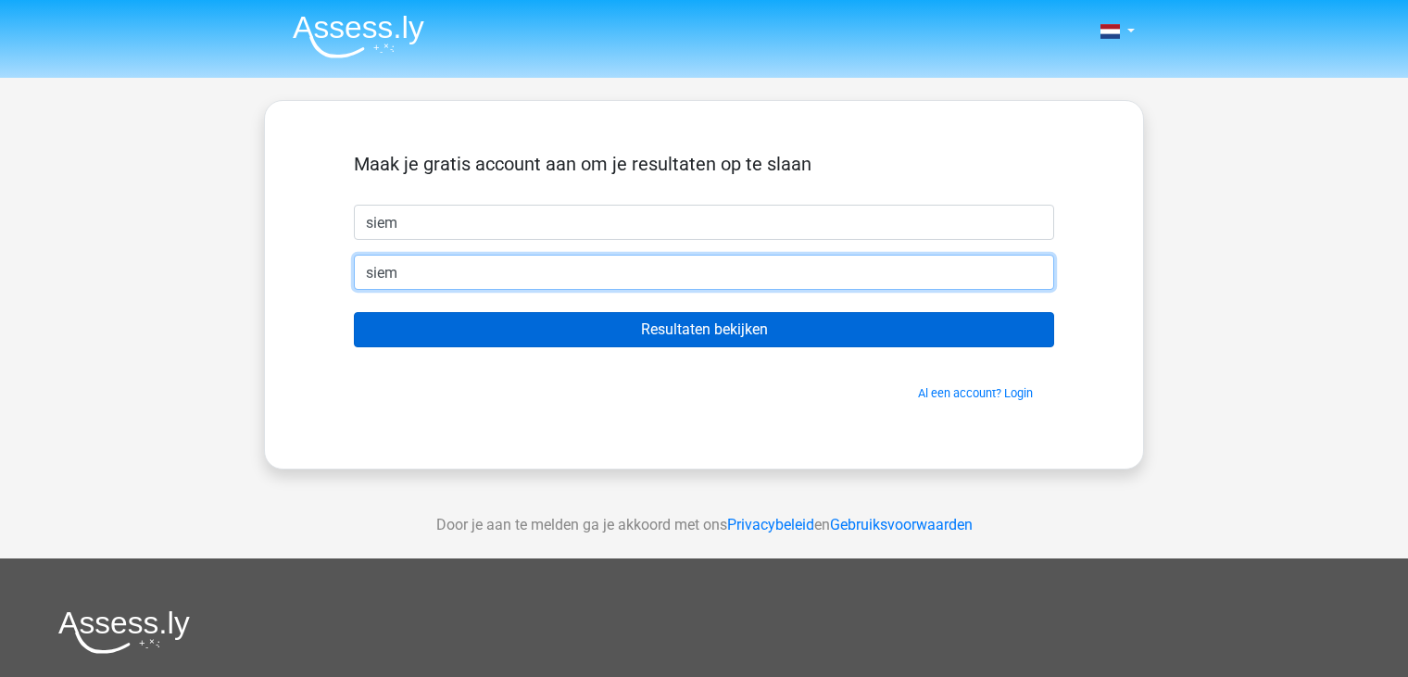
type input "[EMAIL_ADDRESS][DOMAIN_NAME]"
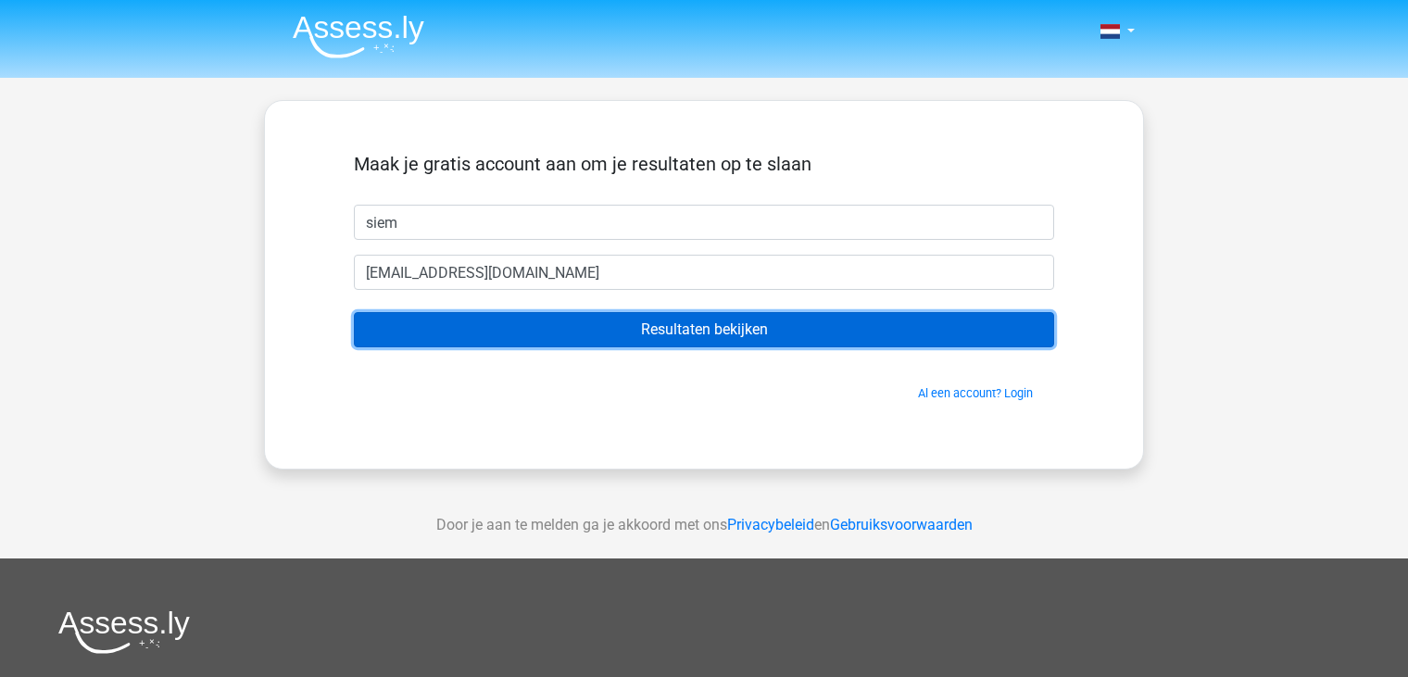
click at [535, 330] on input "Resultaten bekijken" at bounding box center [704, 329] width 700 height 35
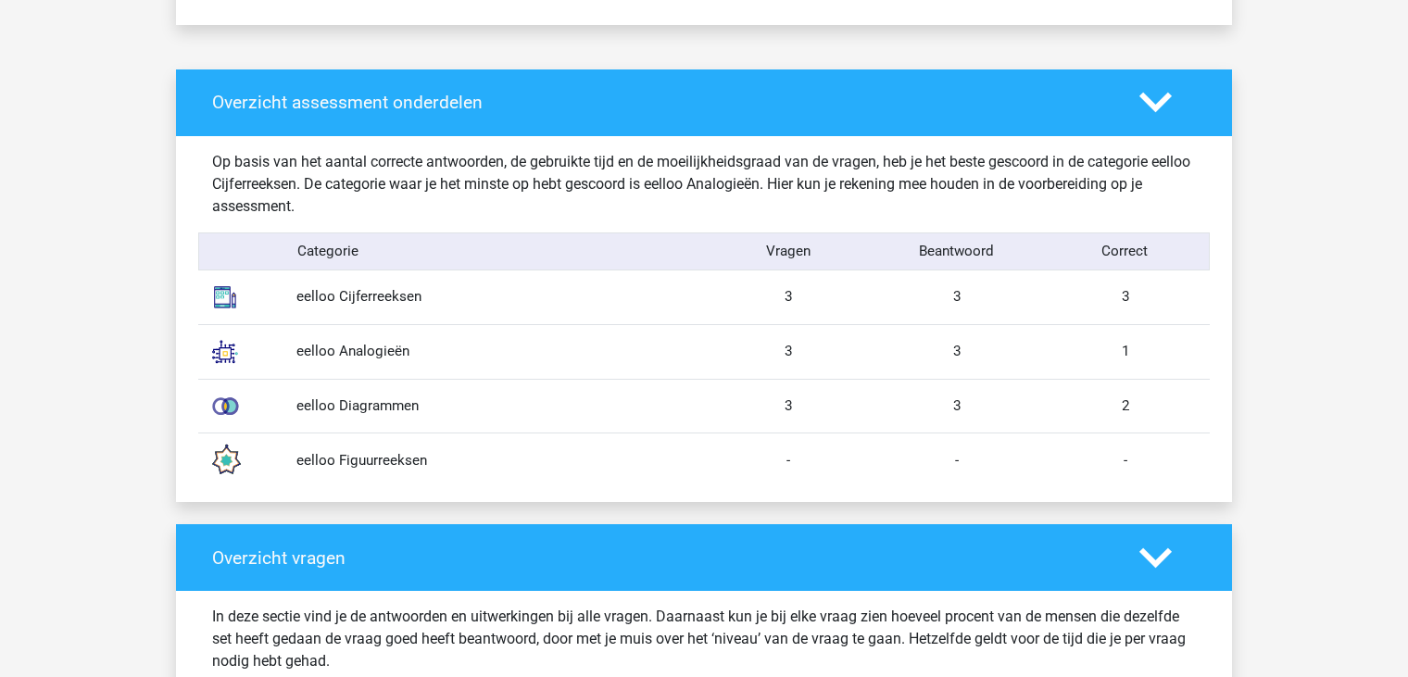
scroll to position [1389, 0]
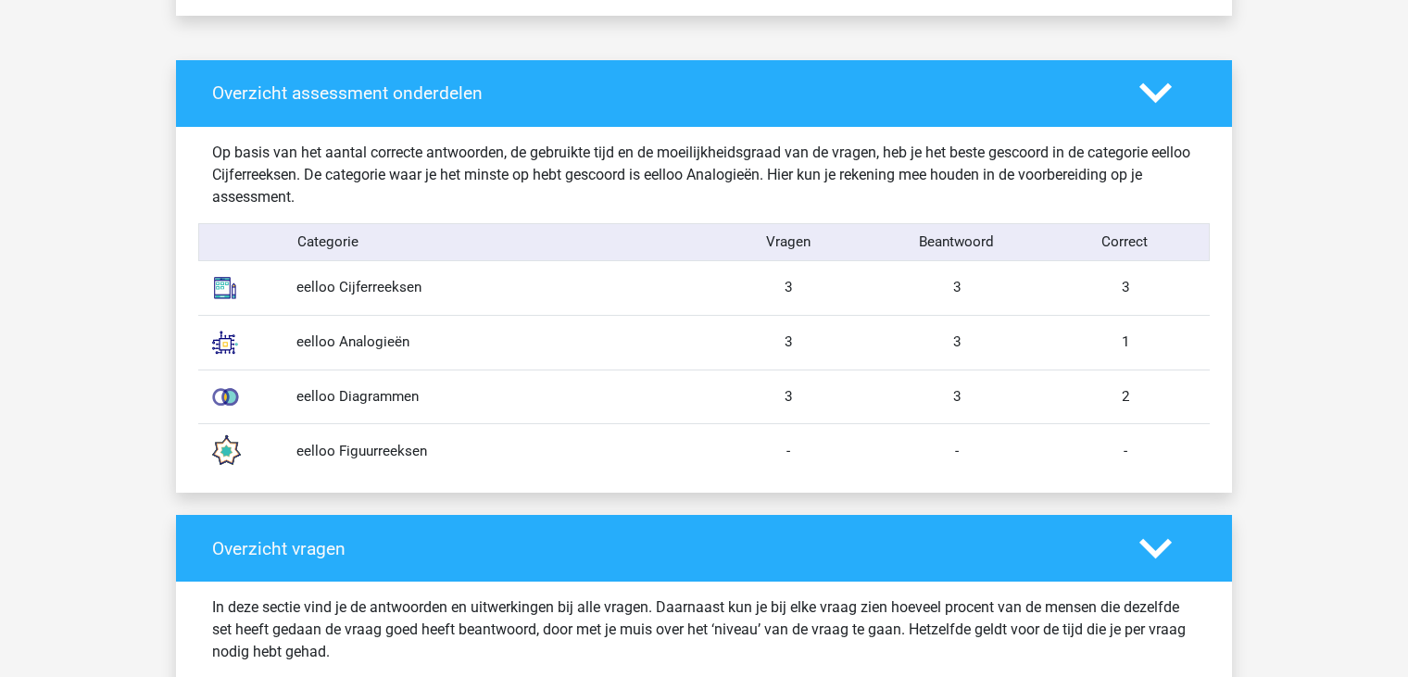
click at [1135, 341] on div "1" at bounding box center [1125, 342] width 169 height 21
drag, startPoint x: 997, startPoint y: 361, endPoint x: 986, endPoint y: 358, distance: 10.6
click at [993, 362] on div "eelloo Analogieën 3 3 1" at bounding box center [703, 342] width 1011 height 55
click at [976, 356] on div "eelloo Analogieën 3 3 1" at bounding box center [703, 342] width 1011 height 55
drag, startPoint x: 955, startPoint y: 346, endPoint x: 1047, endPoint y: 294, distance: 105.8
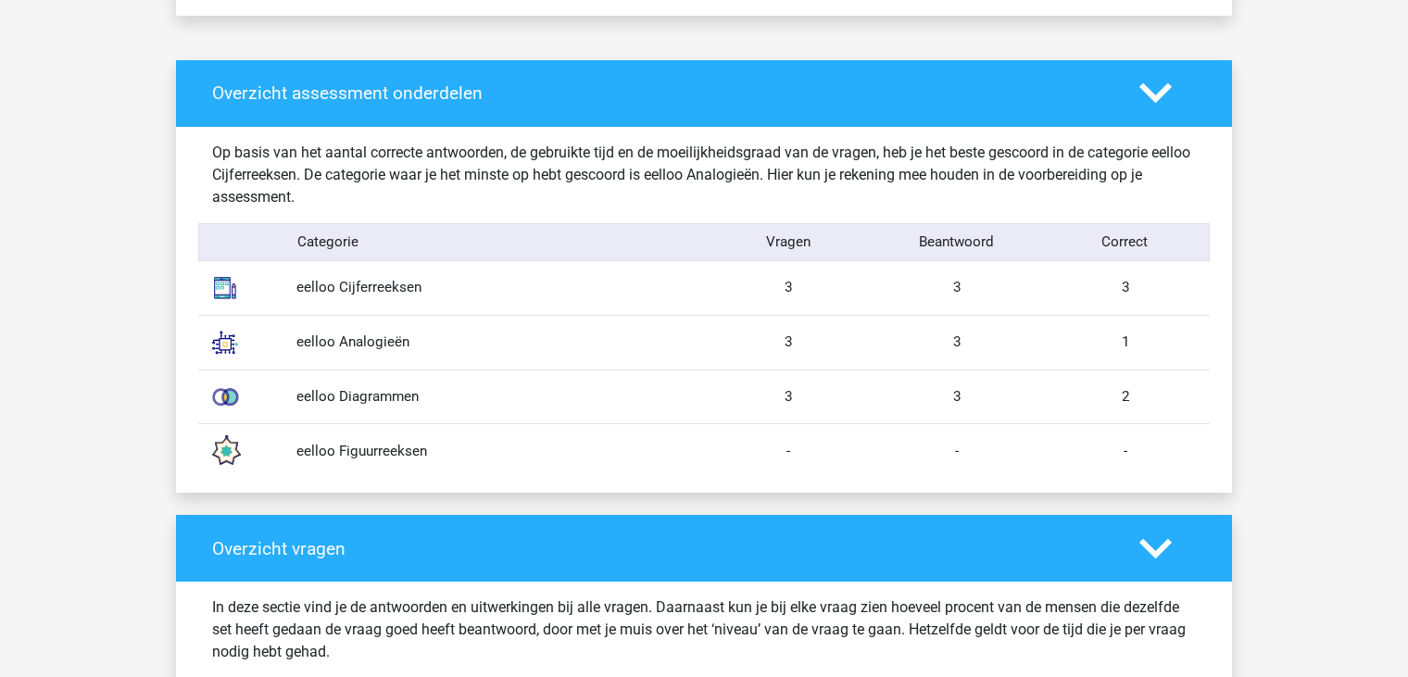
click at [955, 345] on div "3" at bounding box center [956, 342] width 169 height 21
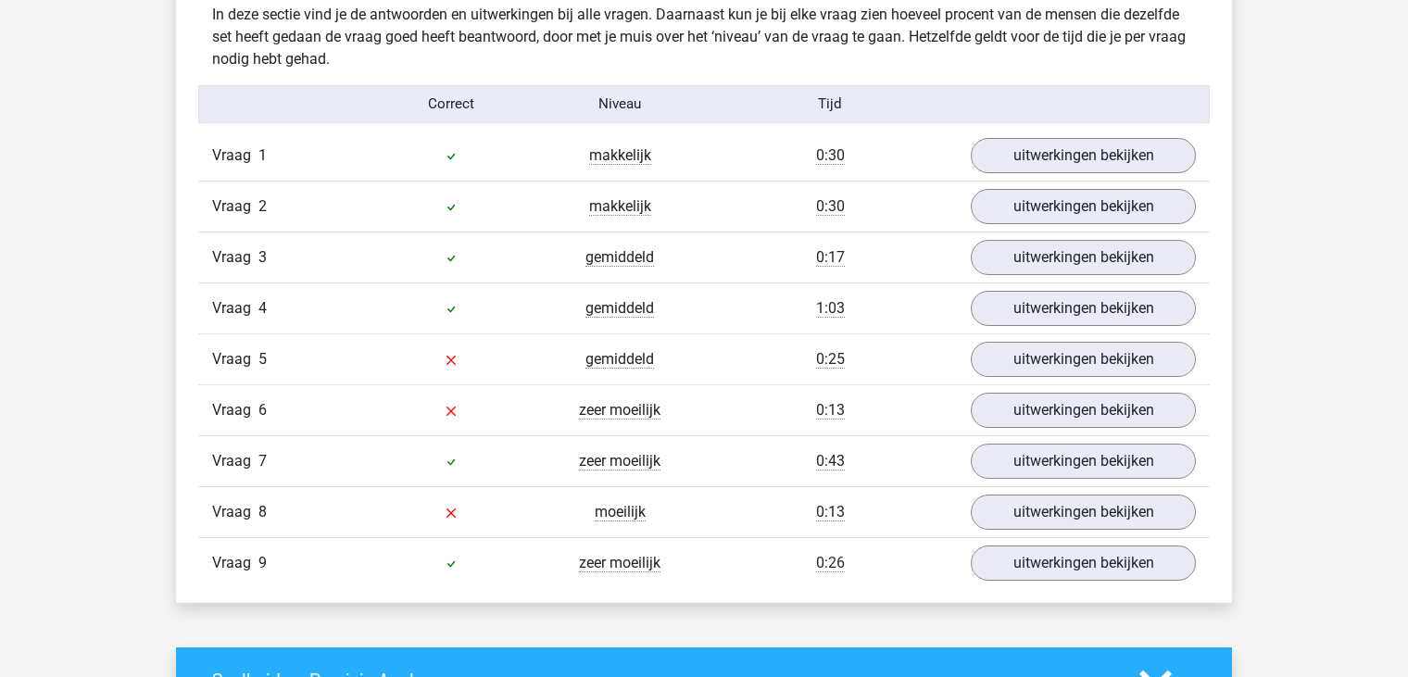
scroll to position [2038, 0]
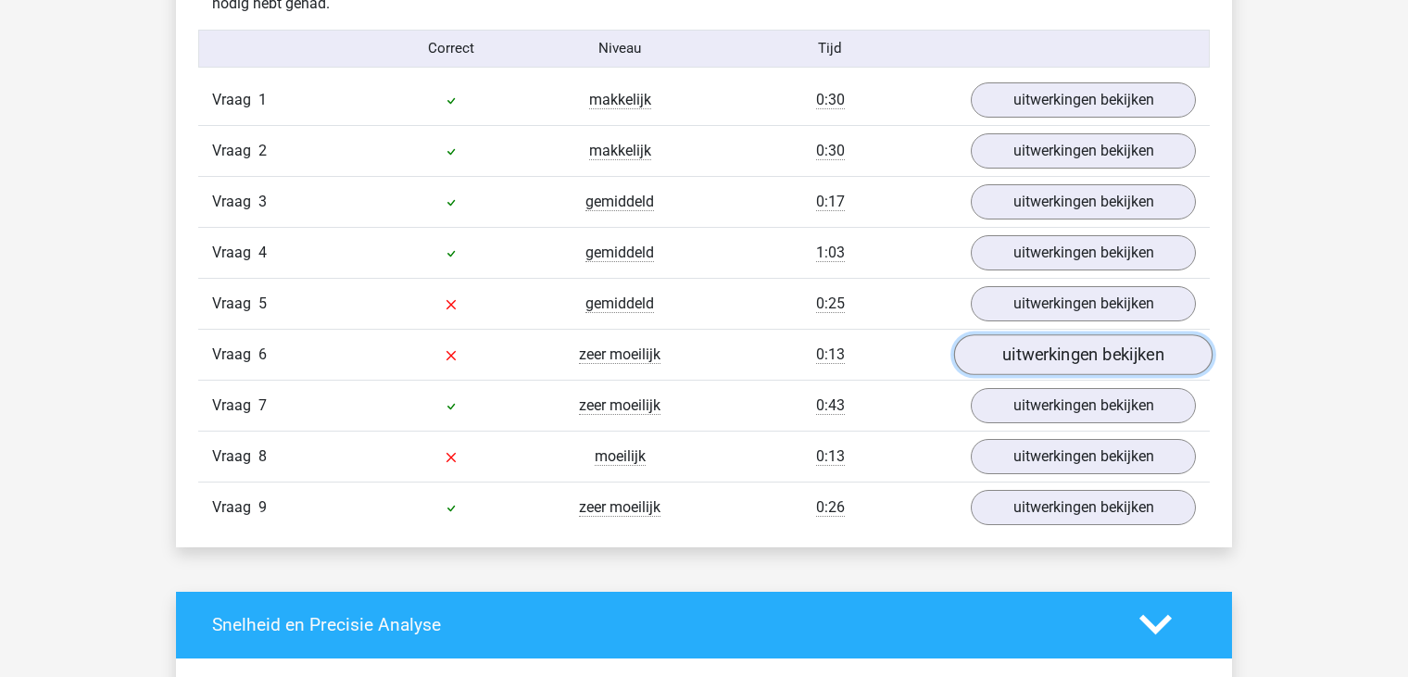
click at [1051, 355] on link "uitwerkingen bekijken" at bounding box center [1083, 354] width 258 height 41
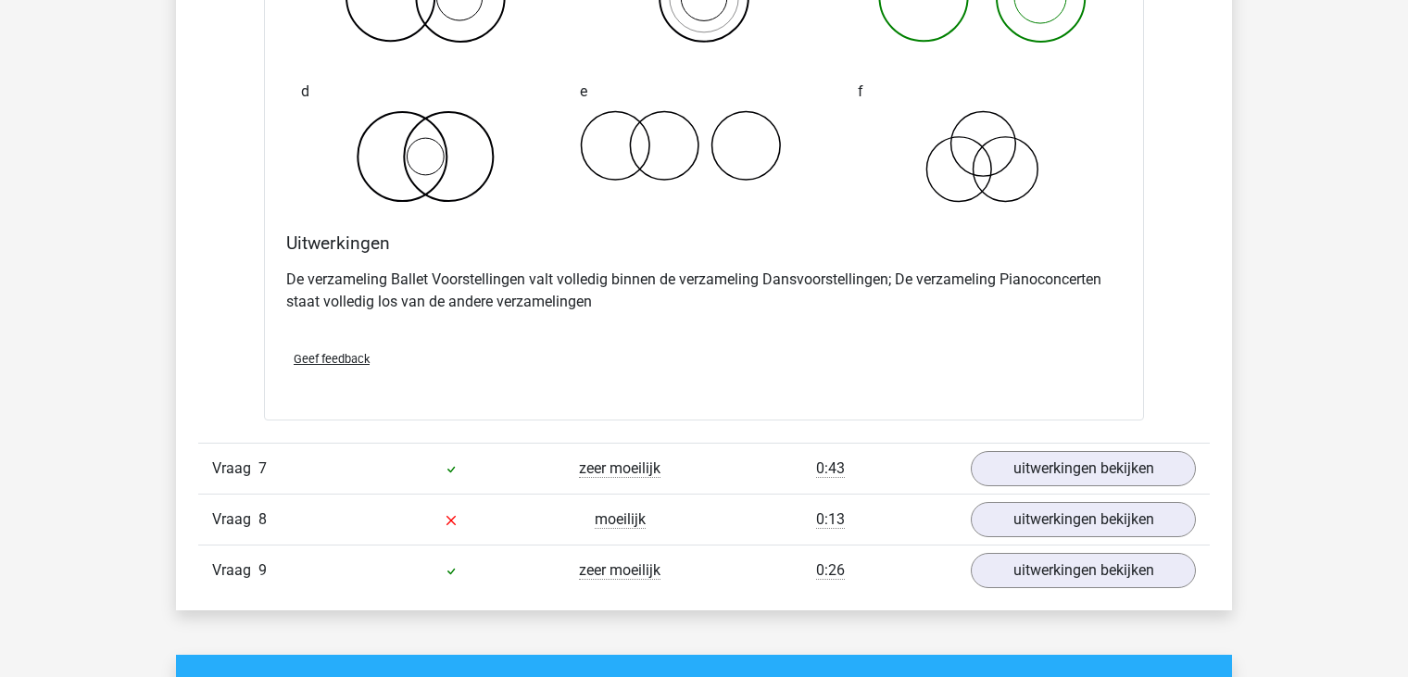
scroll to position [2779, 0]
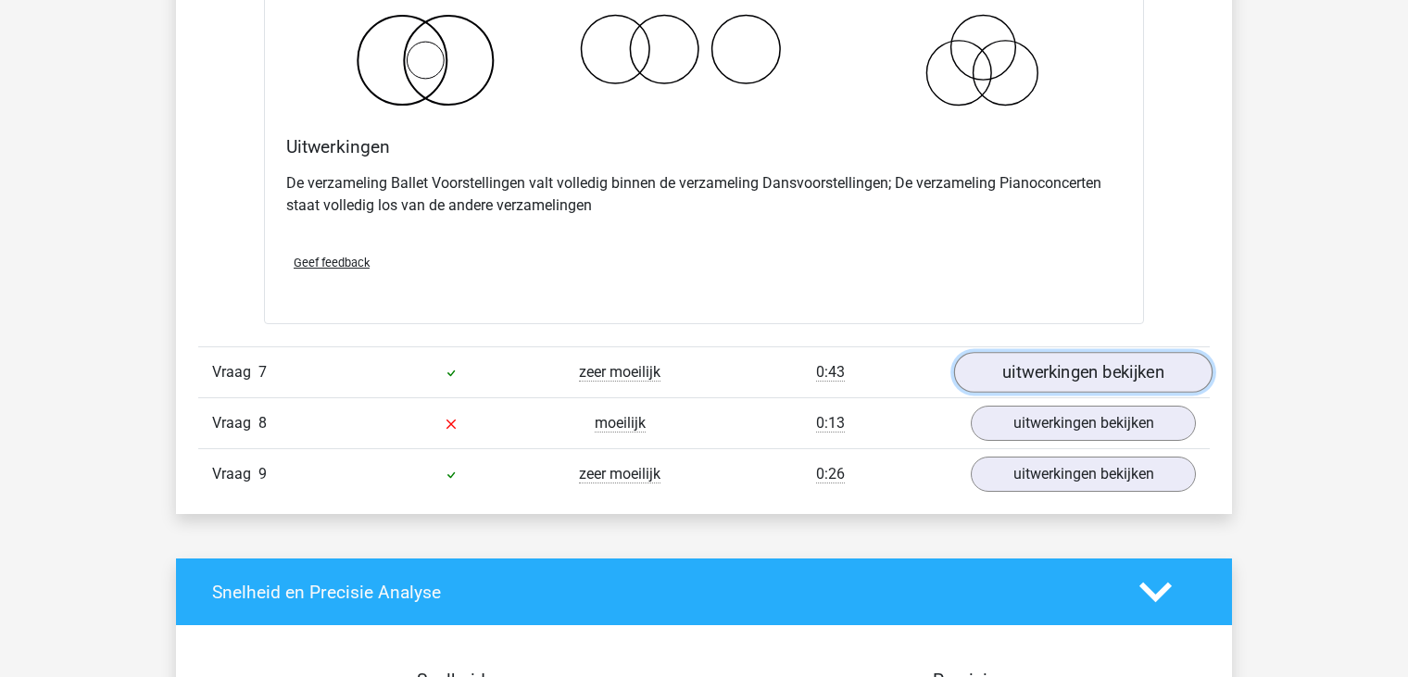
click at [1146, 358] on link "uitwerkingen bekijken" at bounding box center [1083, 372] width 258 height 41
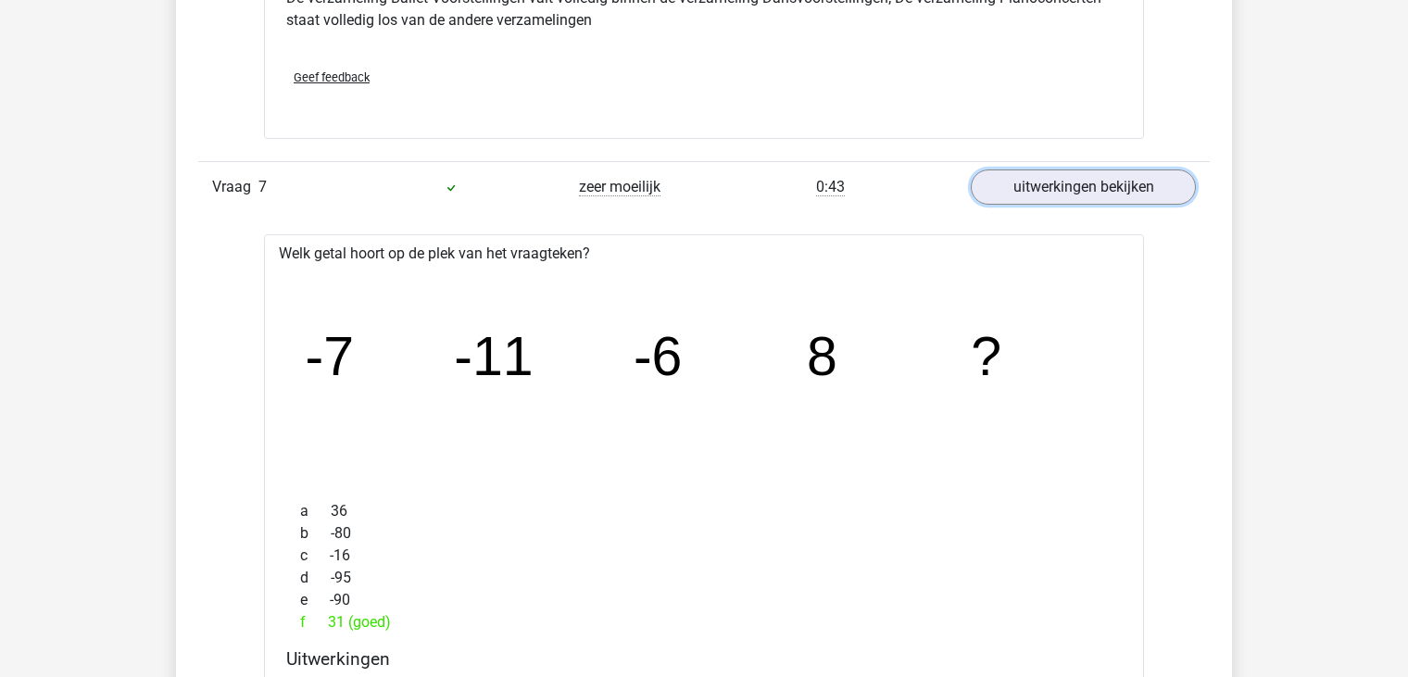
scroll to position [2964, 0]
click at [1060, 193] on link "uitwerkingen bekijken" at bounding box center [1083, 187] width 258 height 41
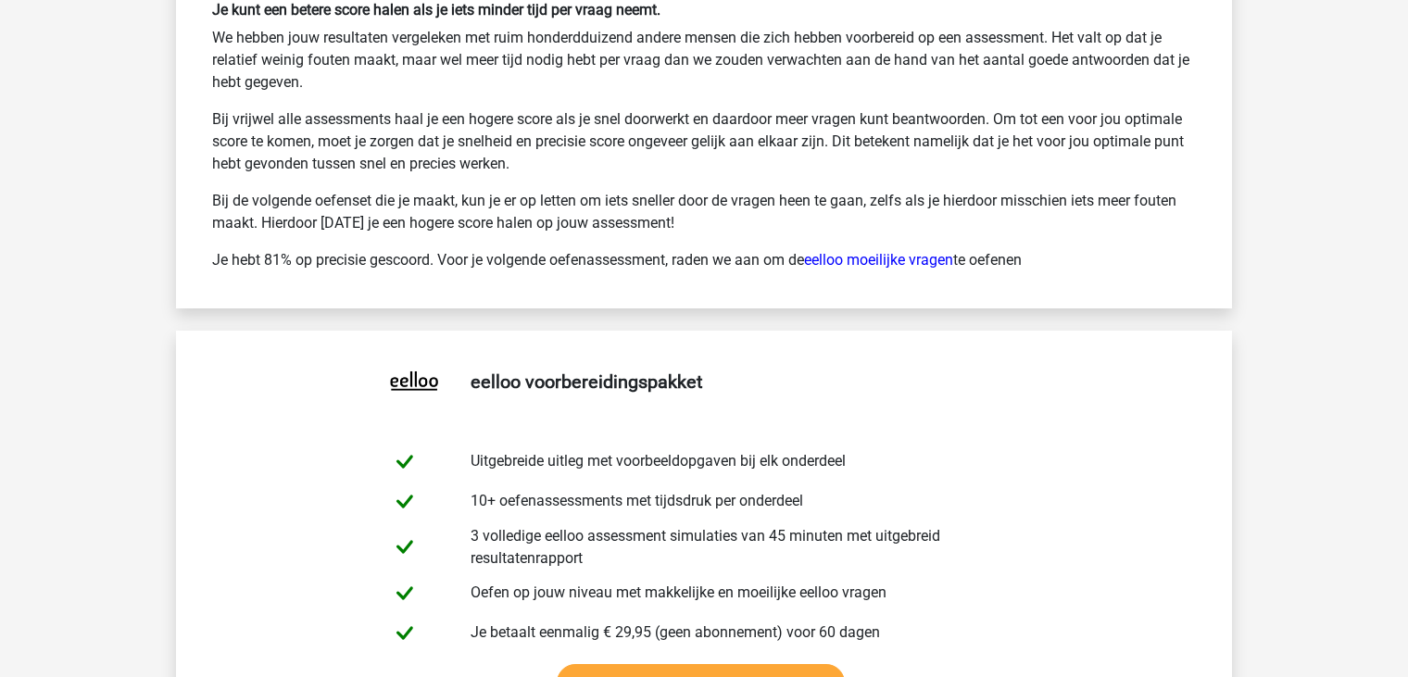
scroll to position [3705, 0]
